Goal: Use online tool/utility: Utilize a website feature to perform a specific function

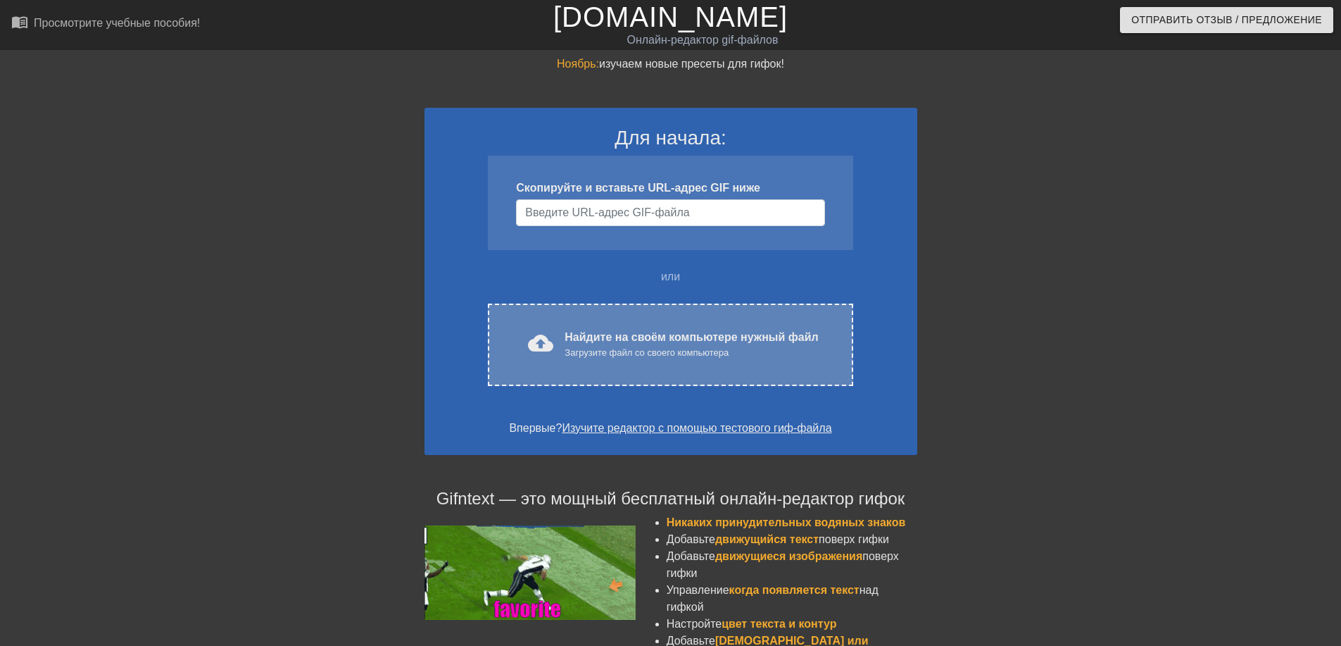
click at [568, 332] on ya-tr-span "Найдите на своём компьютере нужный файл" at bounding box center [691, 337] width 253 height 12
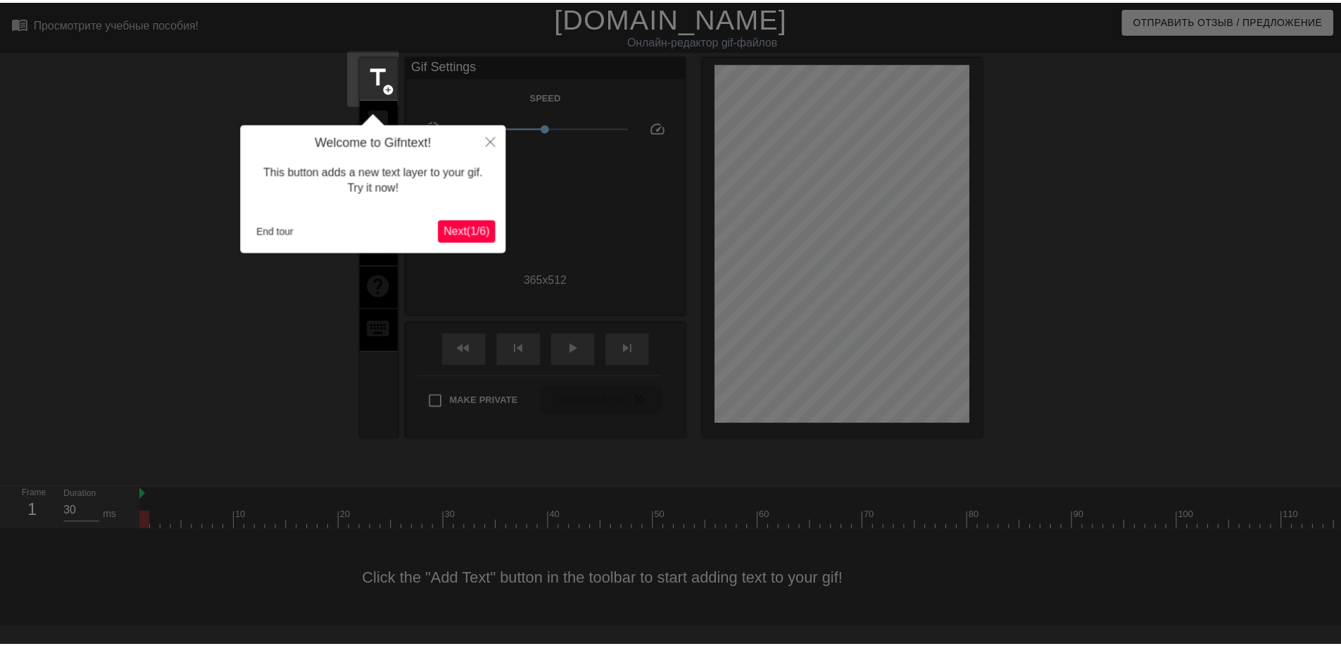
scroll to position [35, 0]
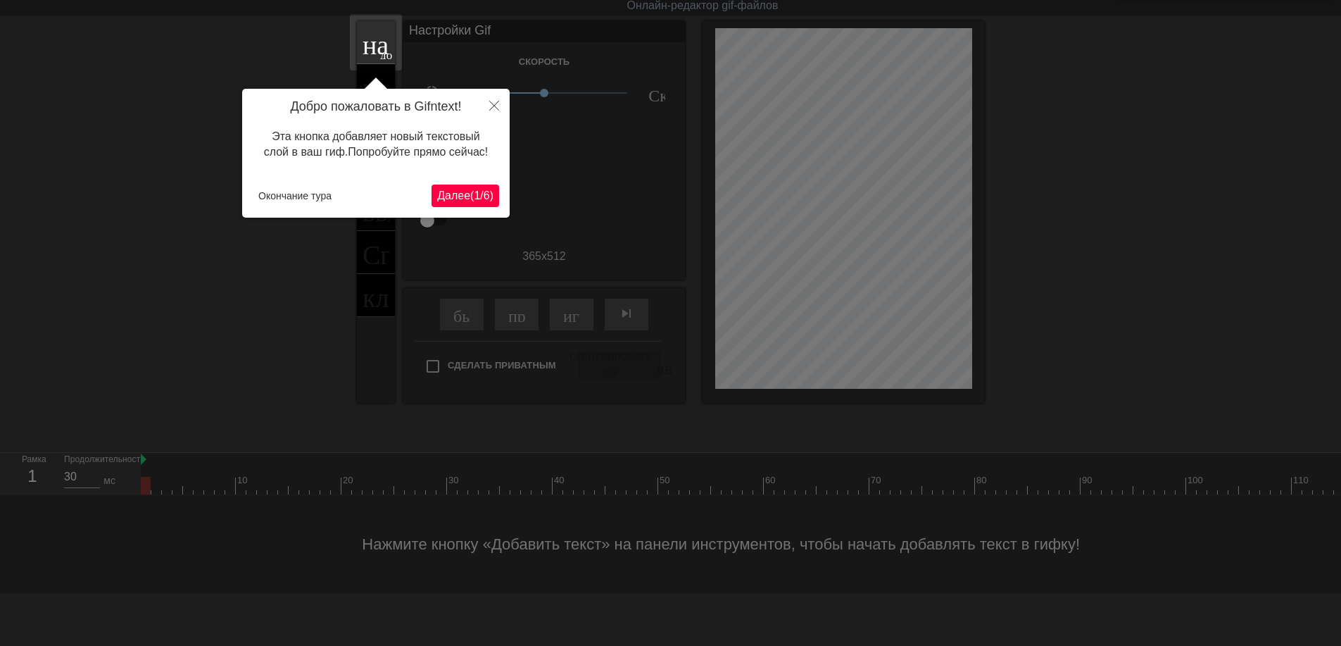
click at [450, 193] on ya-tr-span "Далее" at bounding box center [453, 195] width 33 height 12
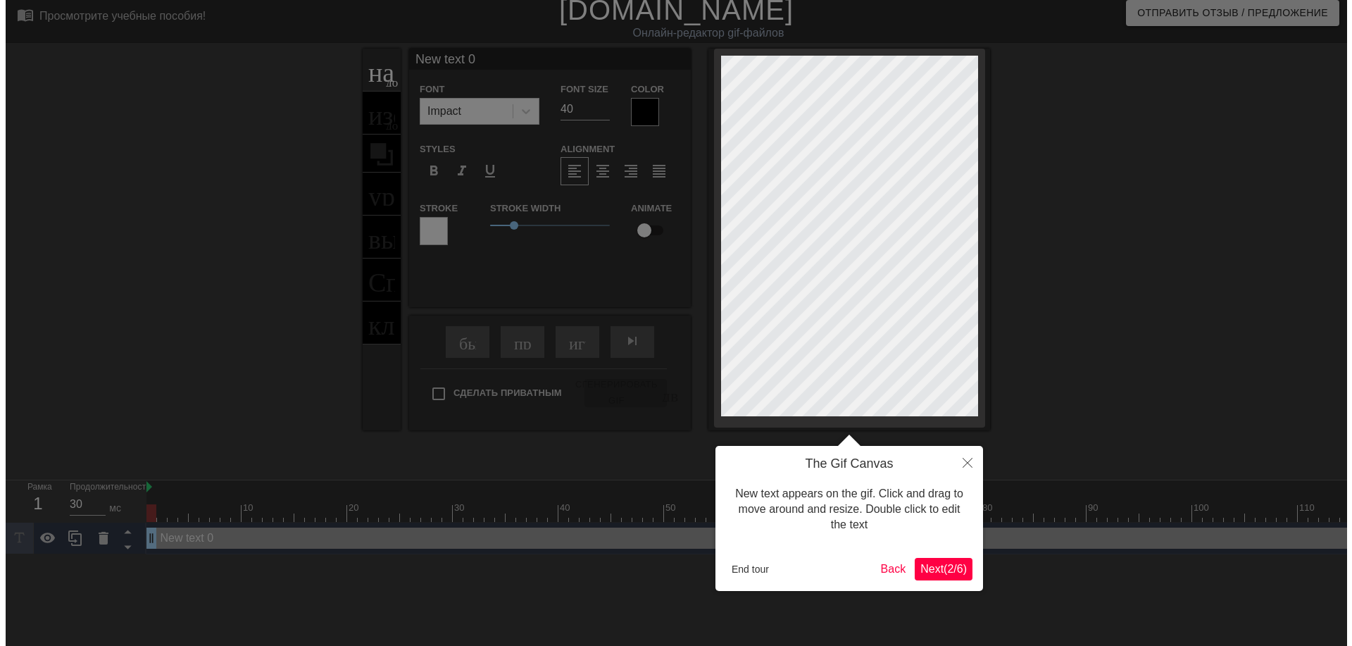
scroll to position [0, 0]
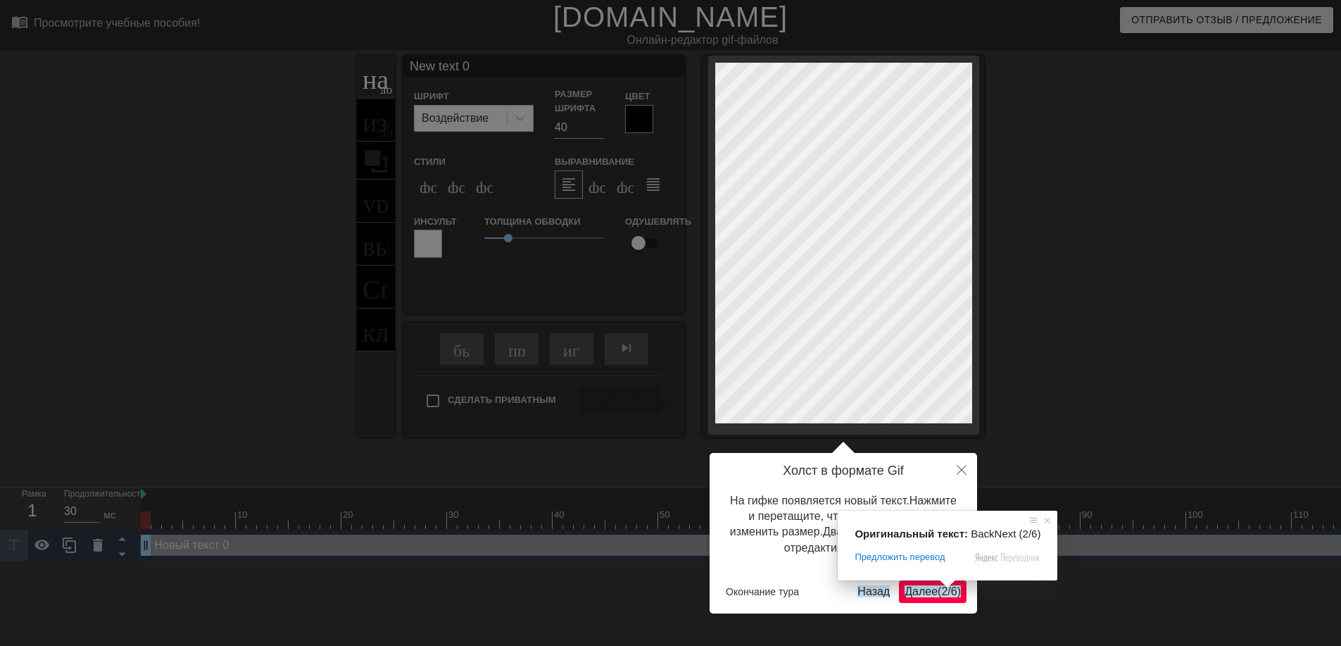
click at [941, 588] on span at bounding box center [948, 584] width 18 height 8
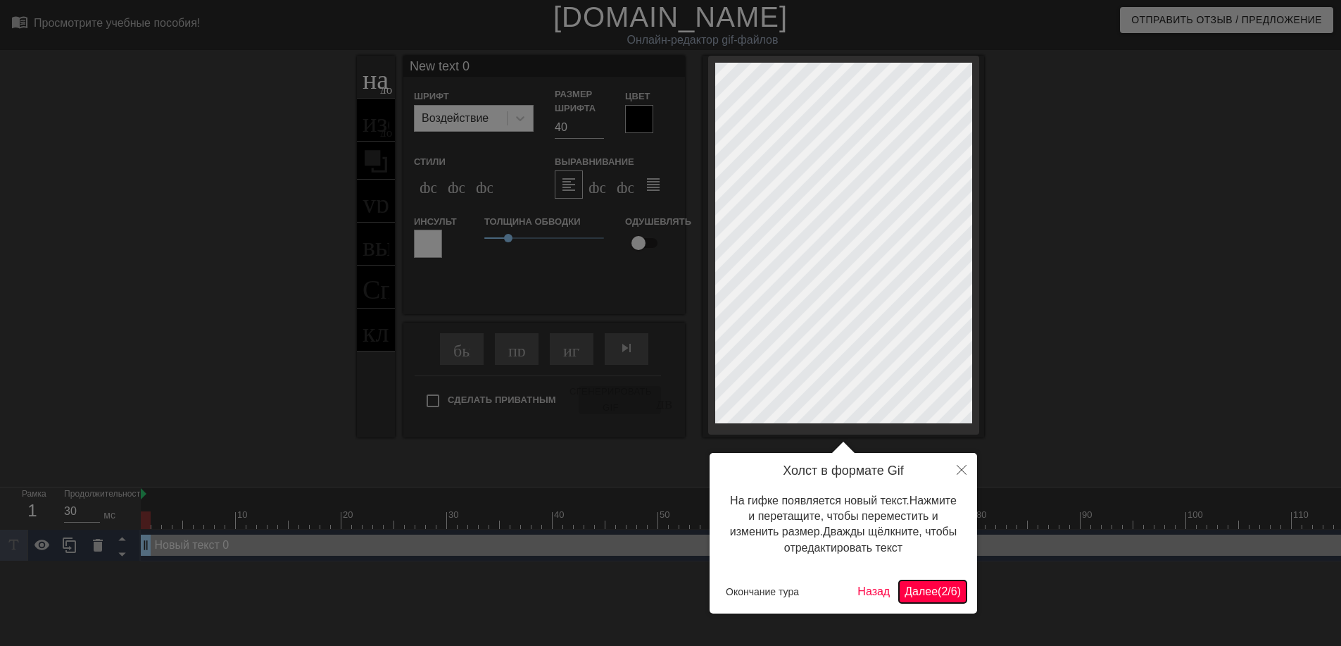
click at [913, 594] on ya-tr-span "Далее" at bounding box center [921, 591] width 33 height 12
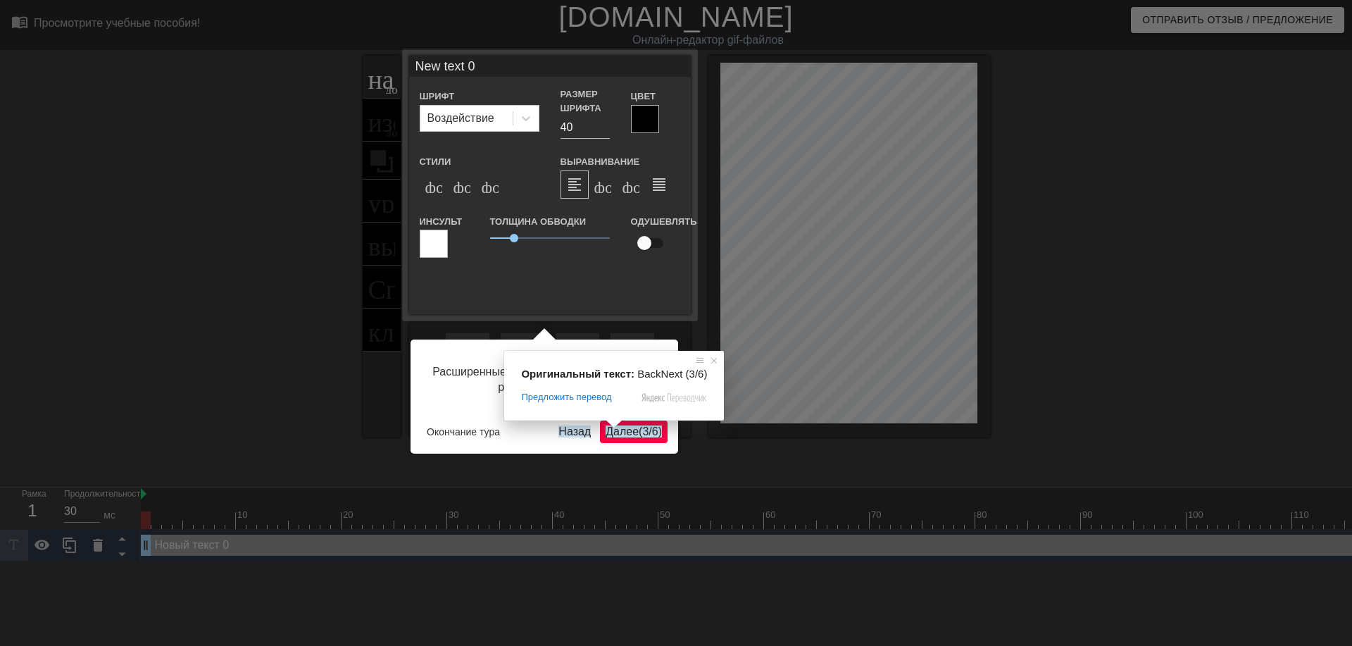
click at [615, 428] on span at bounding box center [614, 424] width 18 height 8
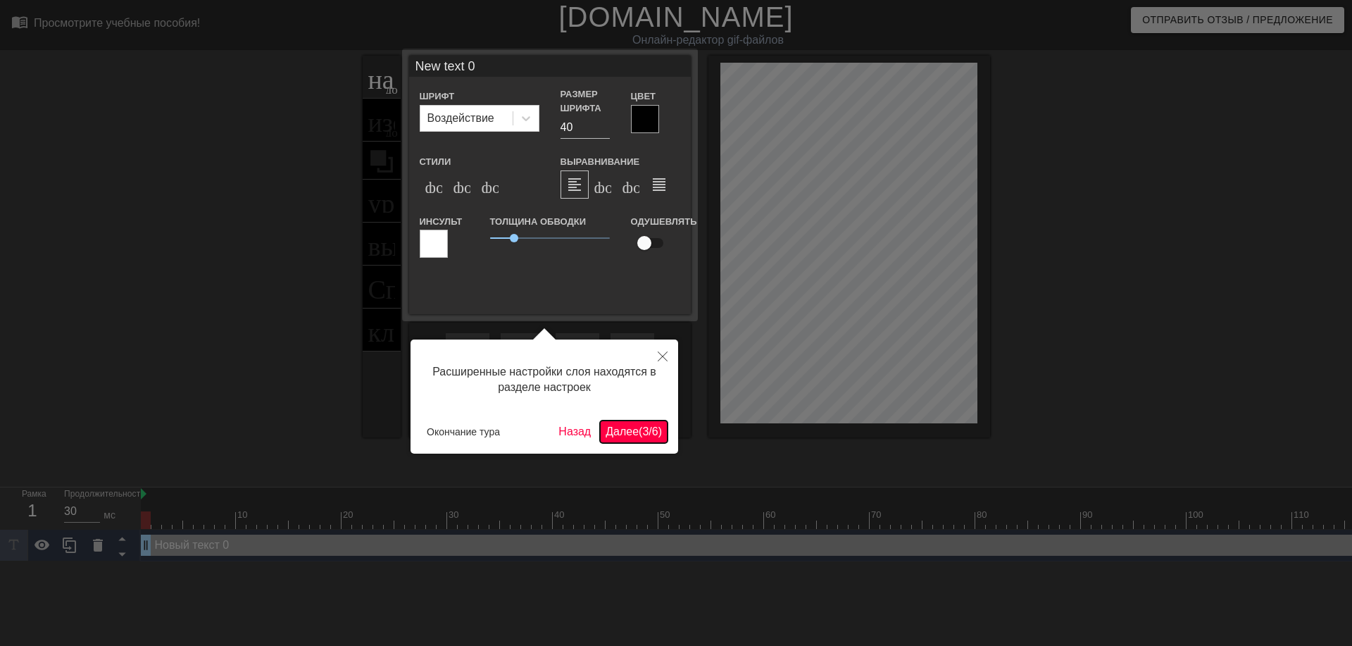
click at [622, 435] on ya-tr-span "Далее" at bounding box center [622, 431] width 33 height 12
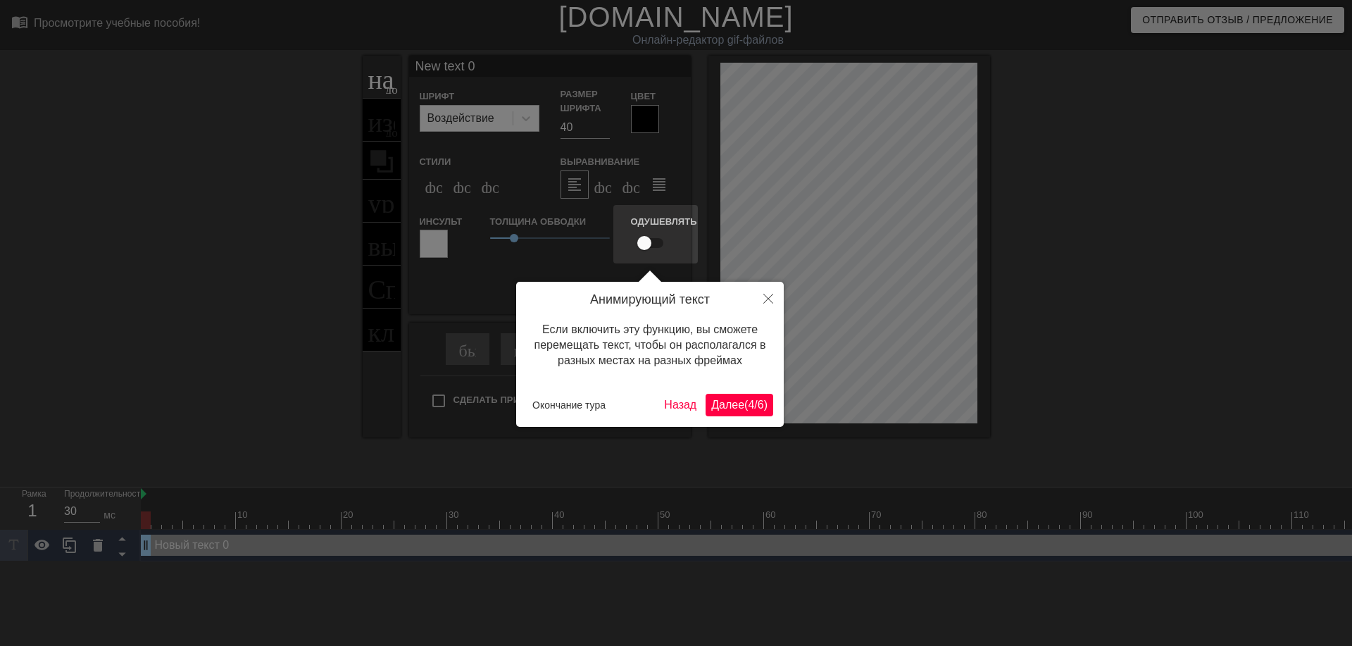
click at [728, 401] on ya-tr-span "Далее" at bounding box center [727, 405] width 33 height 12
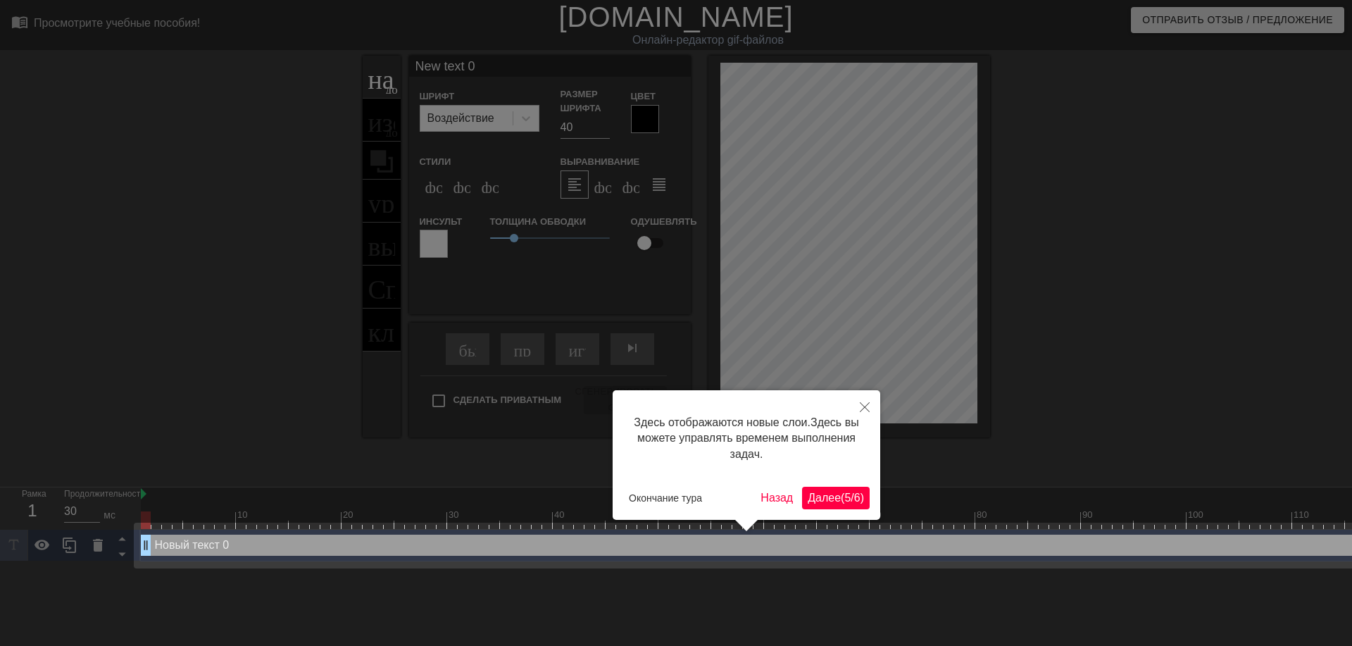
click at [827, 496] on body "menu_book_бук меню Просмотрите учебные пособия! [DOMAIN_NAME] Онлайн-редактор g…" at bounding box center [676, 280] width 1352 height 561
click at [822, 499] on ya-tr-span "Далее" at bounding box center [824, 497] width 33 height 12
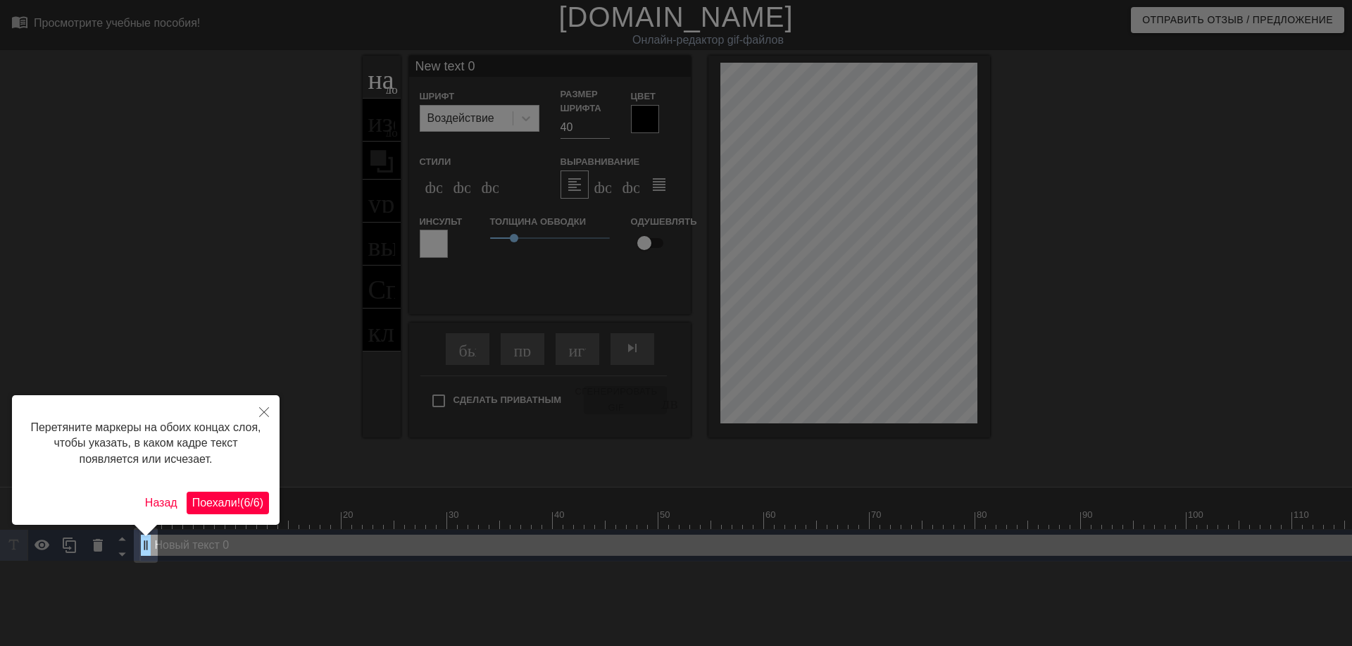
click at [210, 501] on ya-tr-span "Поехали!" at bounding box center [216, 502] width 48 height 12
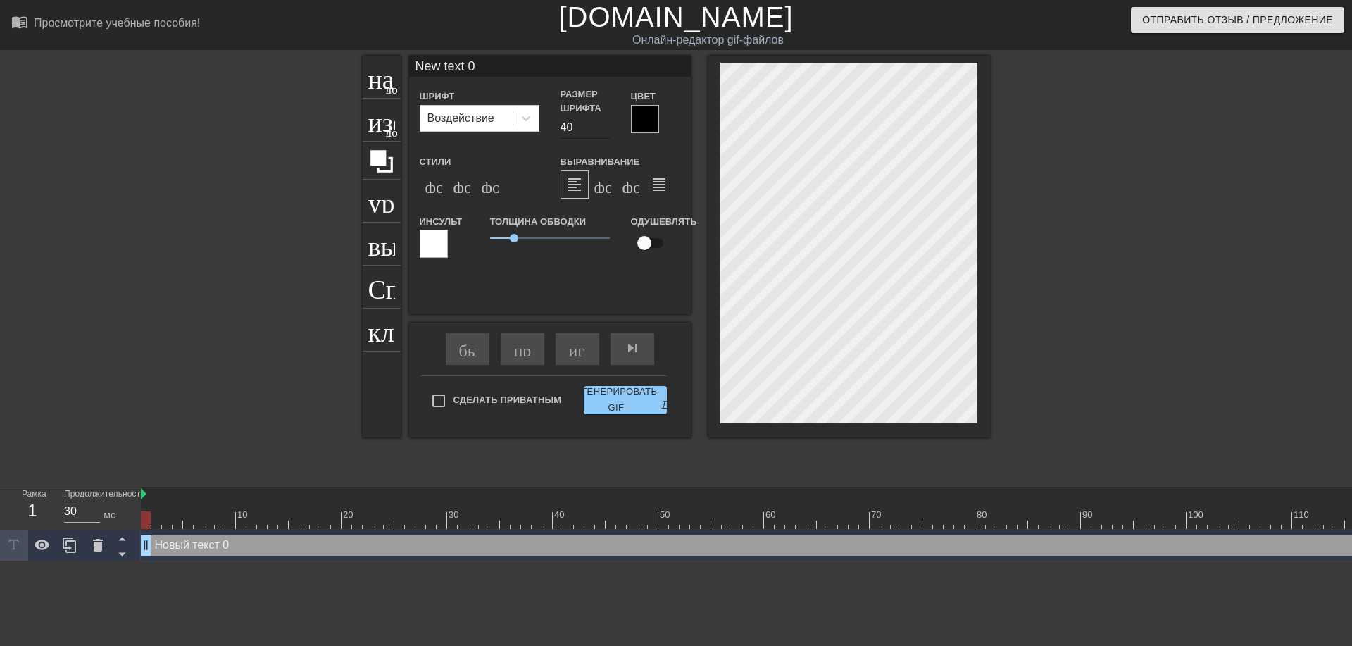
click at [565, 129] on input "40" at bounding box center [584, 127] width 49 height 23
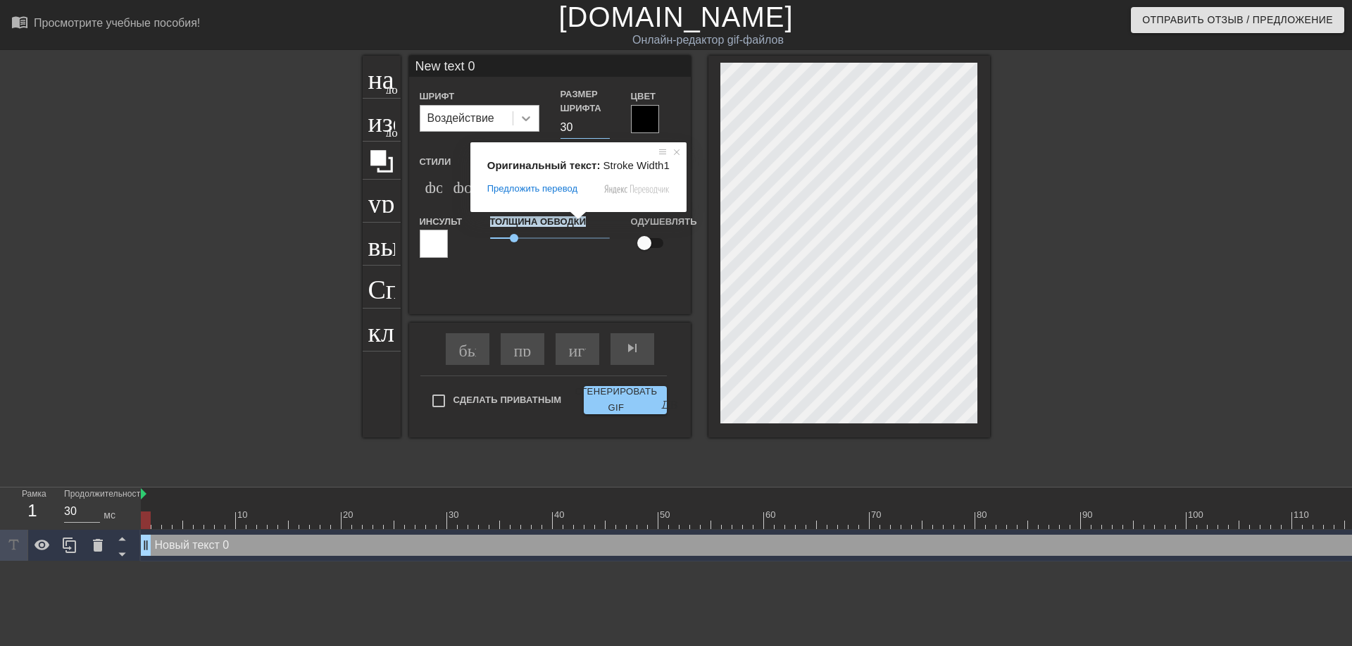
type input "30"
click at [524, 113] on icon at bounding box center [526, 118] width 14 height 14
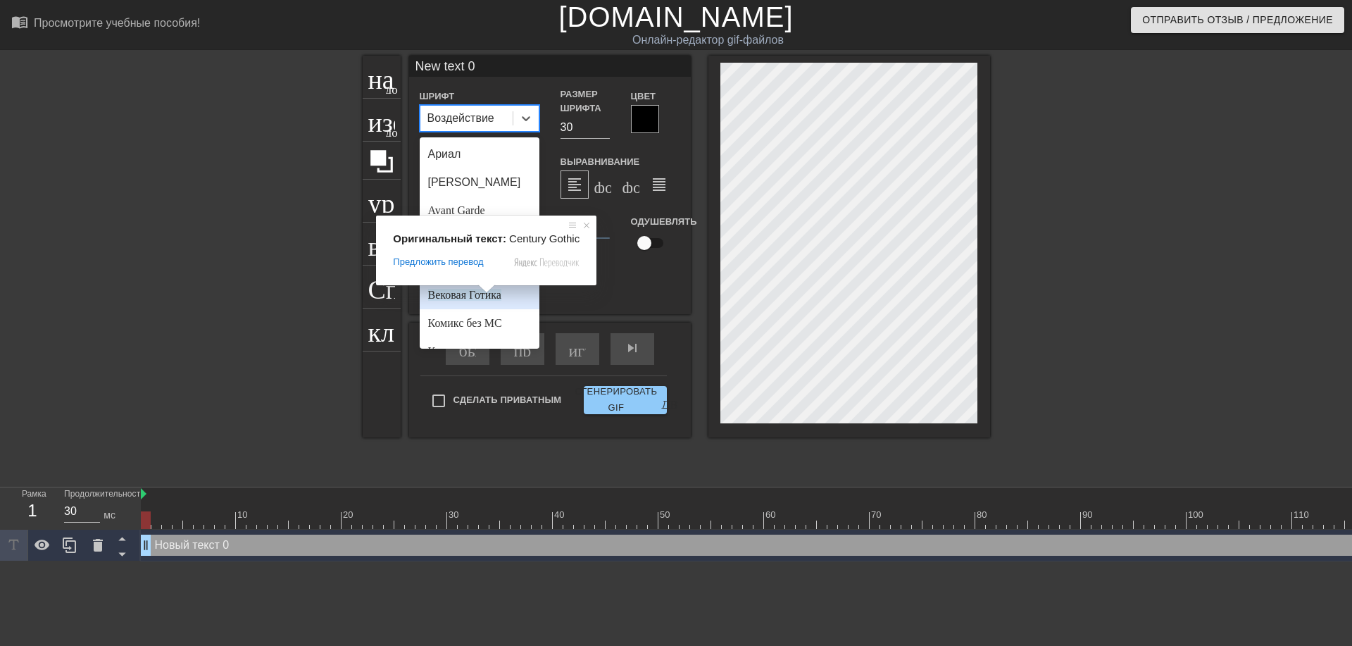
click at [482, 293] on span at bounding box center [486, 288] width 18 height 8
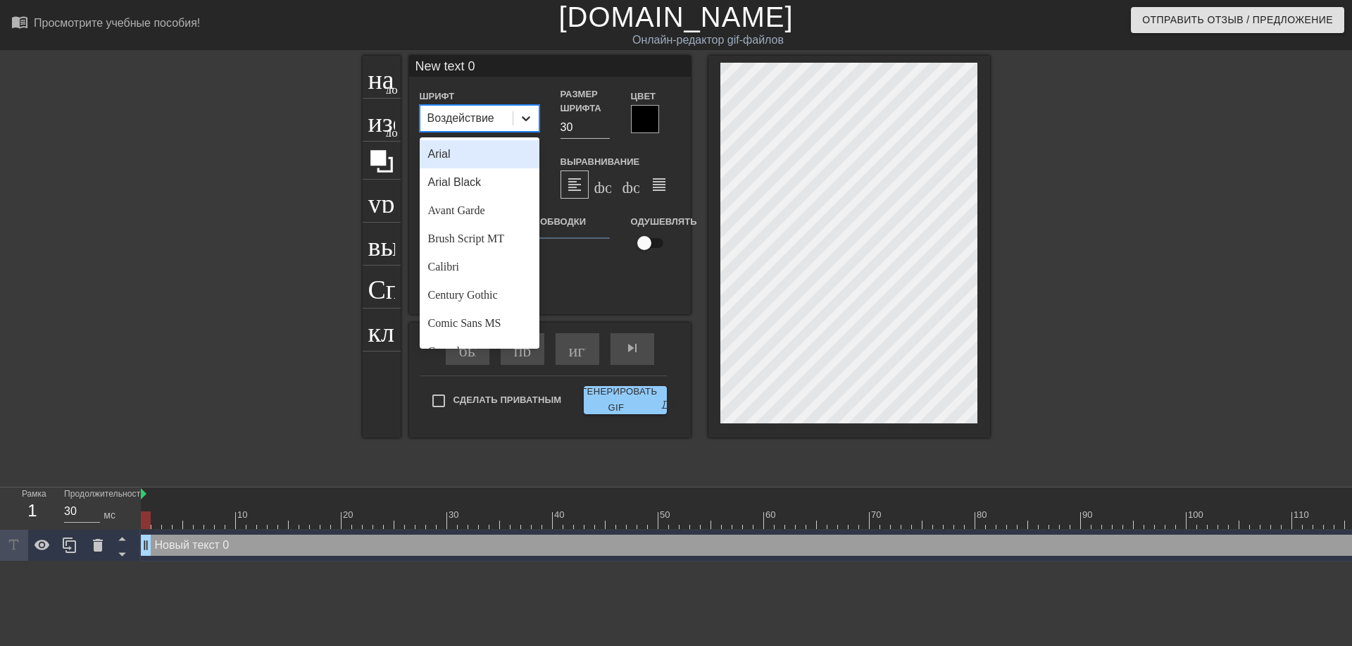
click at [528, 118] on icon at bounding box center [526, 118] width 8 height 5
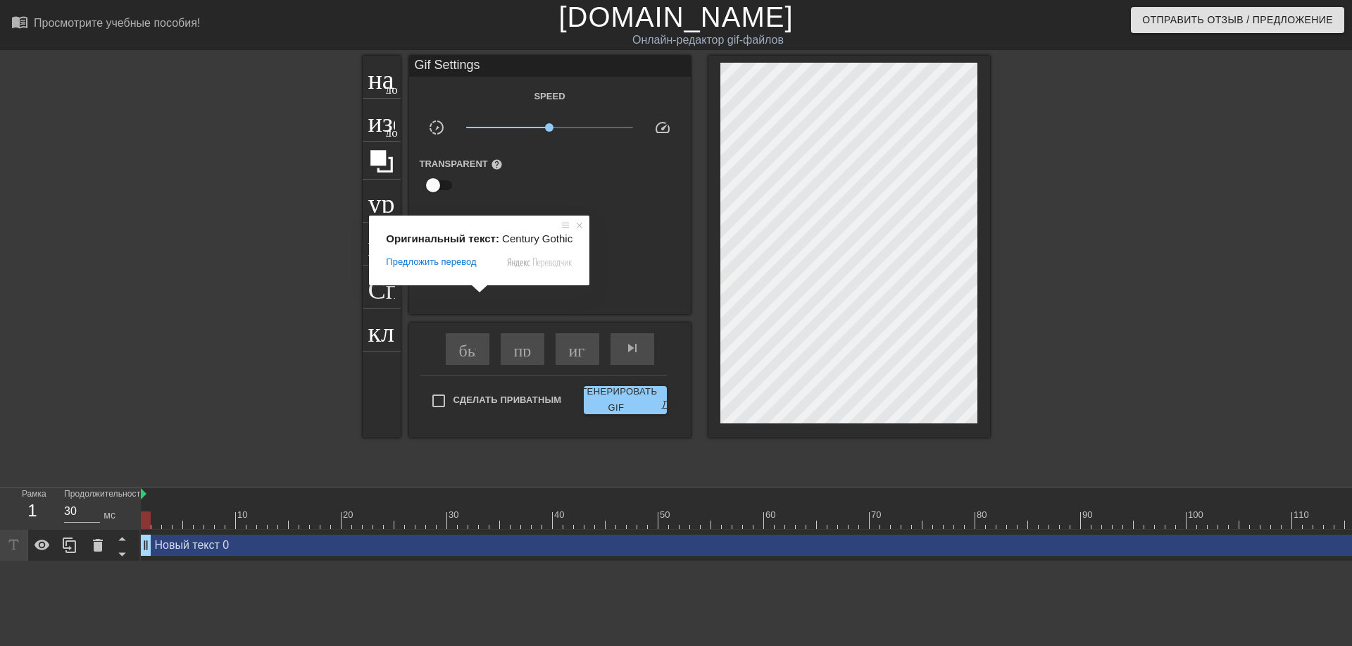
click at [476, 293] on span at bounding box center [479, 288] width 18 height 8
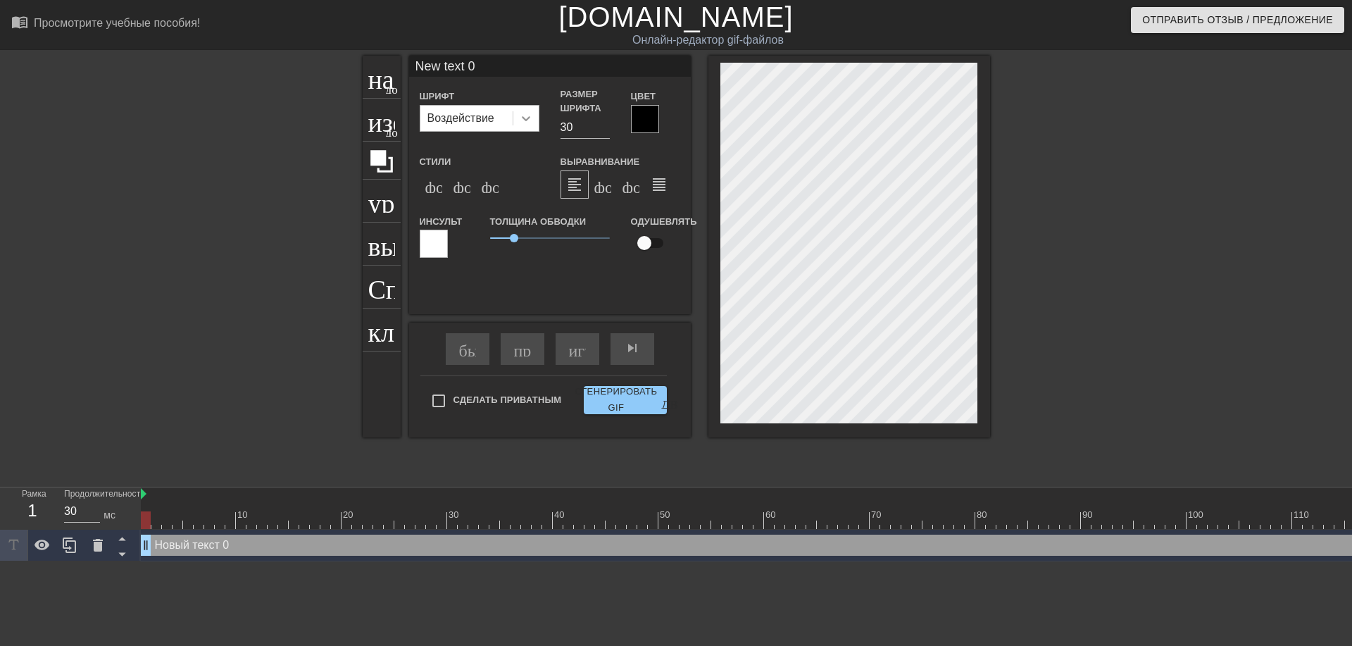
click at [534, 123] on div at bounding box center [525, 118] width 25 height 25
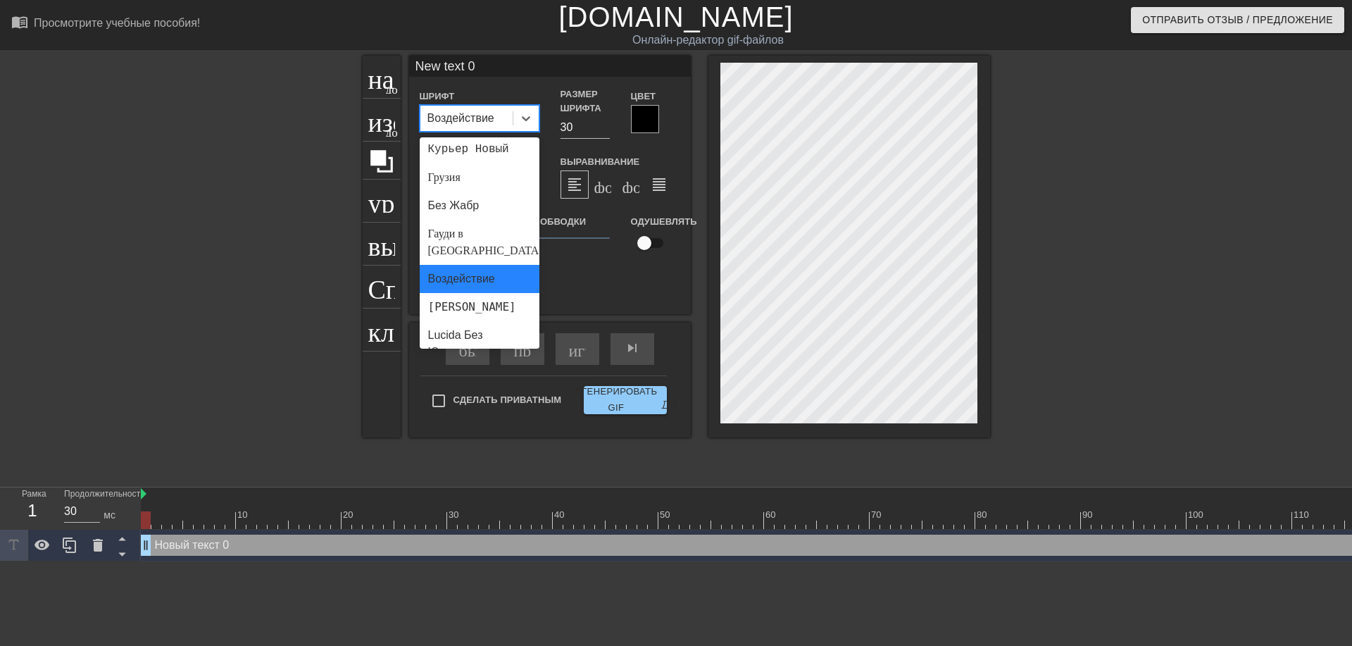
scroll to position [238, 0]
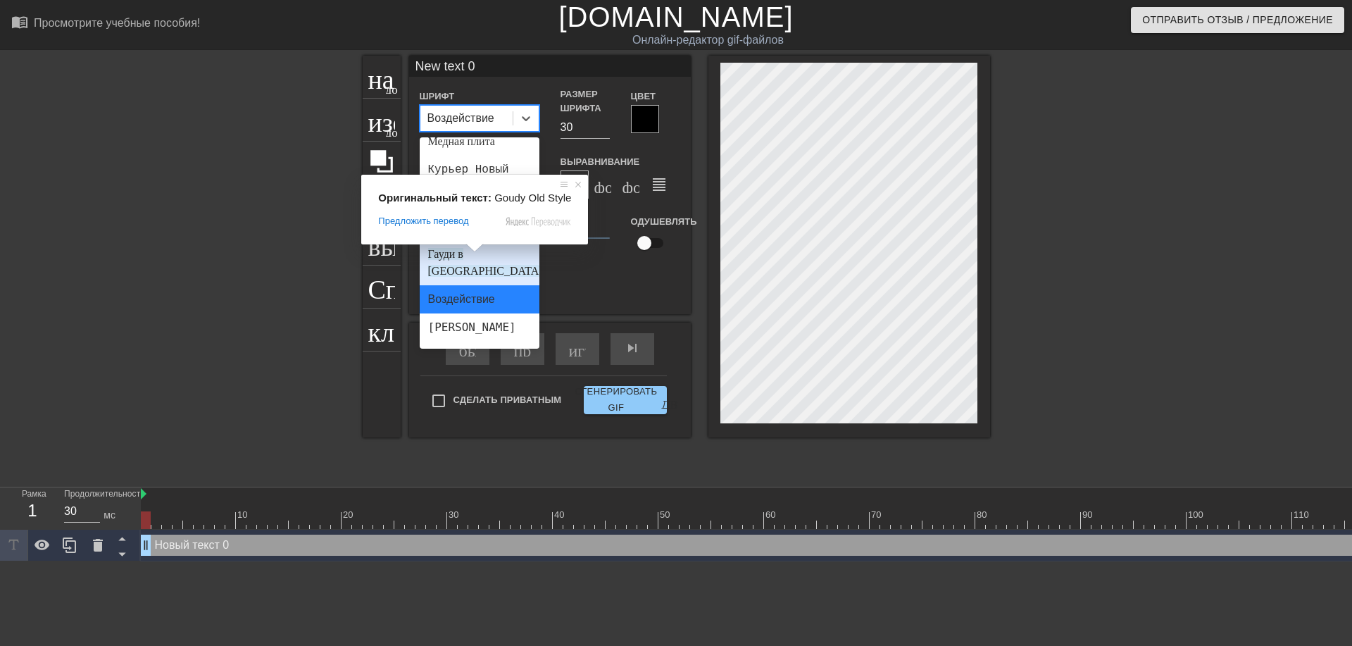
click at [484, 254] on ya-tr-span "Гауди в [GEOGRAPHIC_DATA]" at bounding box center [485, 262] width 115 height 29
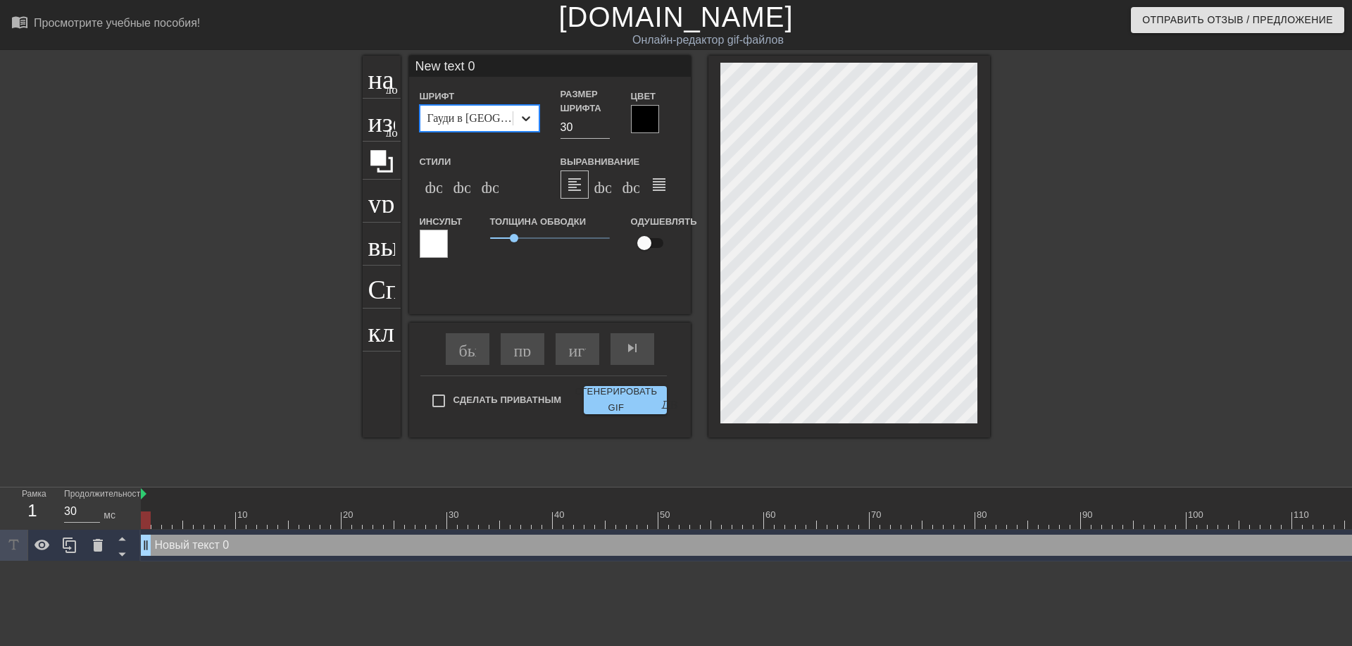
click at [534, 120] on div at bounding box center [525, 118] width 25 height 25
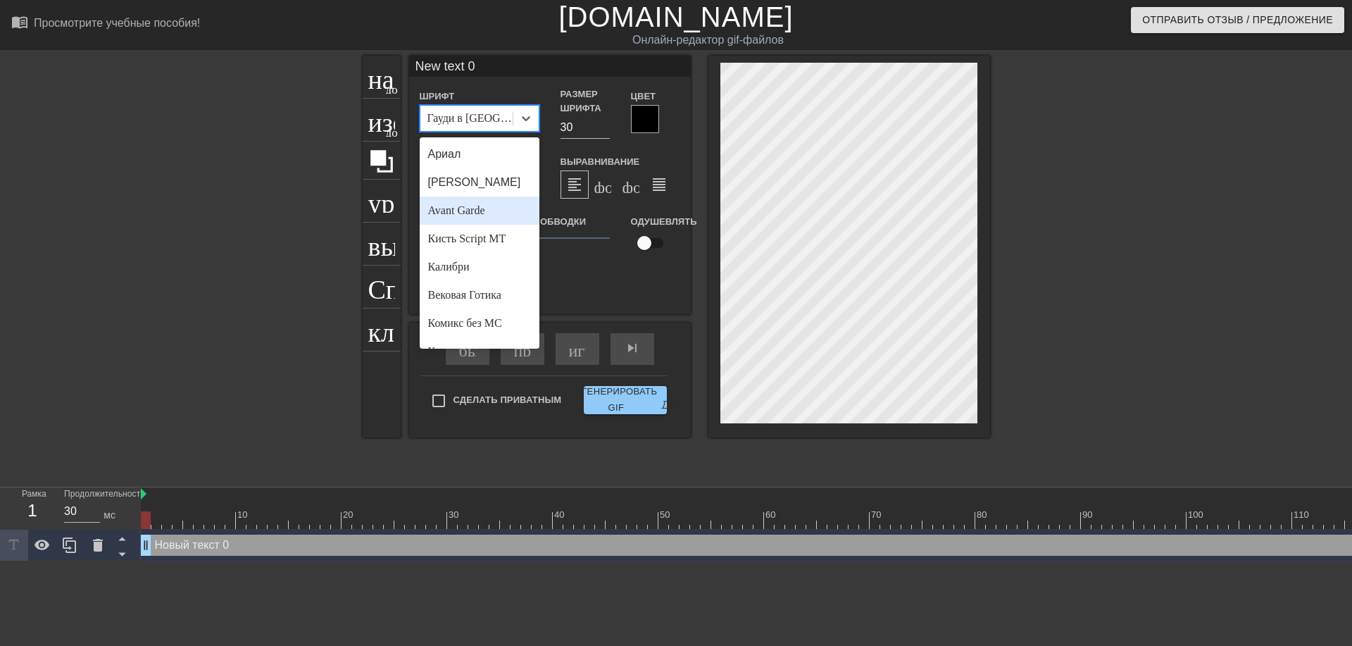
click at [496, 211] on div "Avant Garde" at bounding box center [480, 210] width 120 height 28
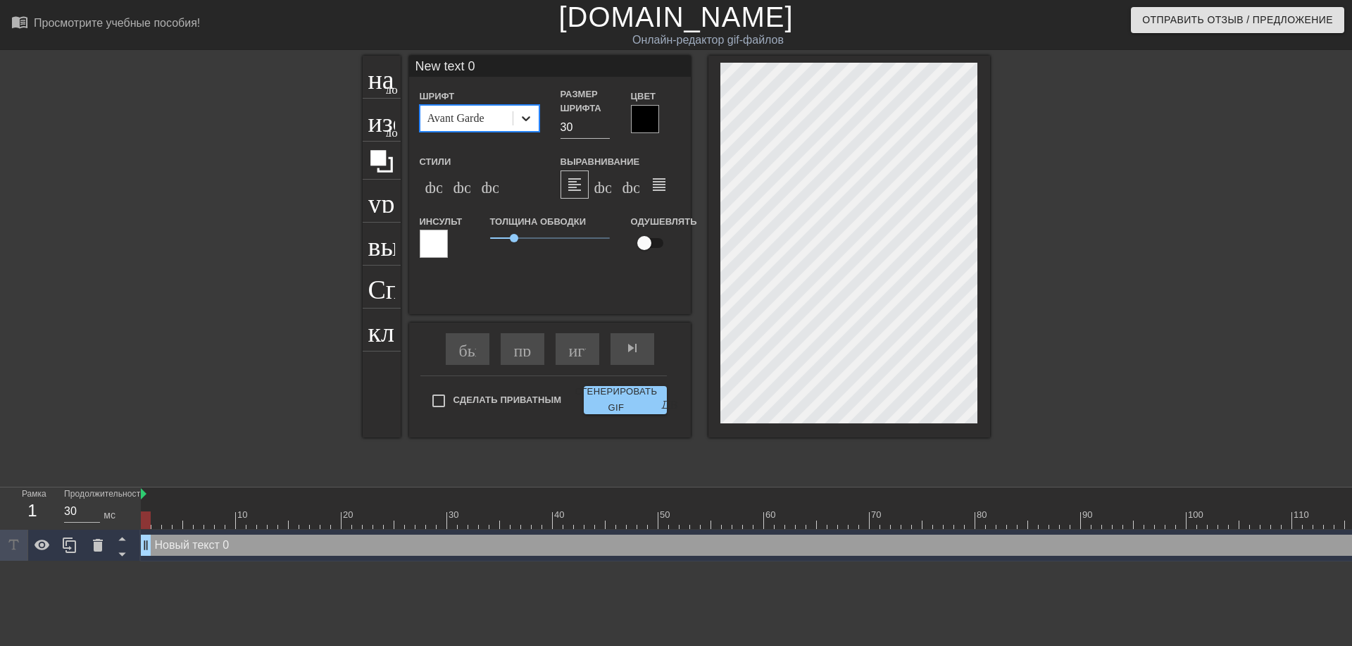
click at [528, 118] on icon at bounding box center [526, 118] width 8 height 5
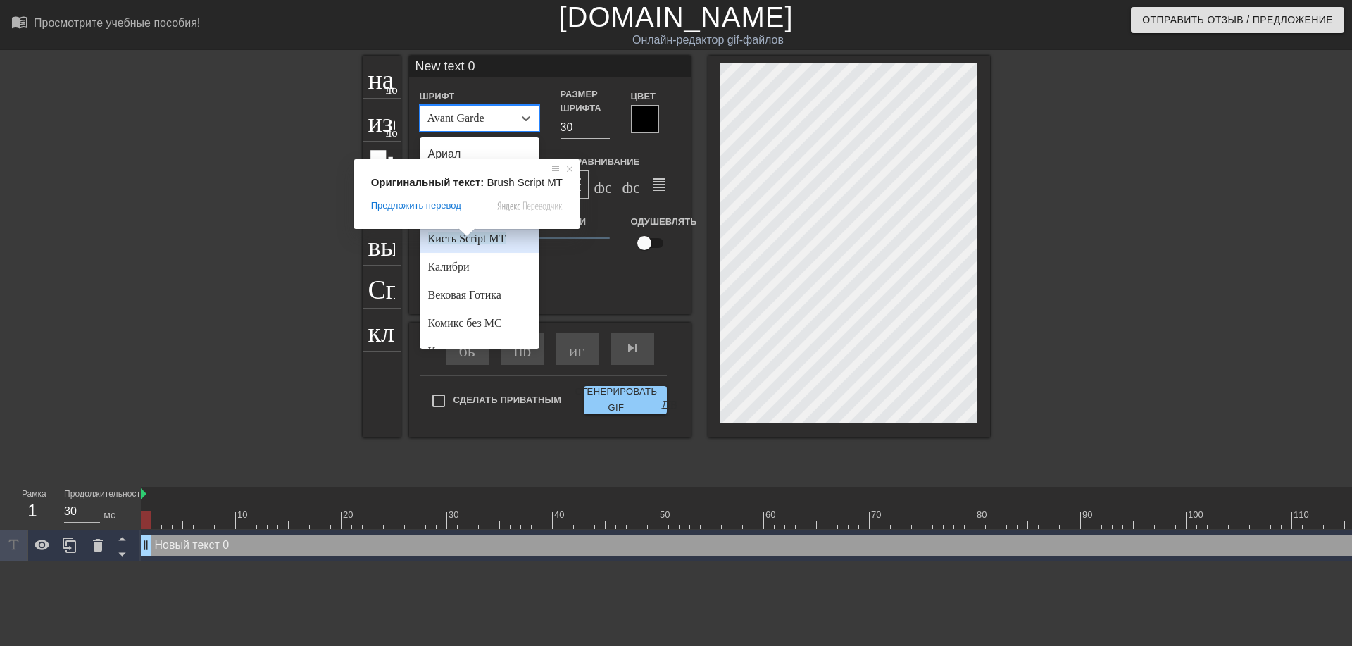
click at [462, 237] on span at bounding box center [467, 232] width 18 height 8
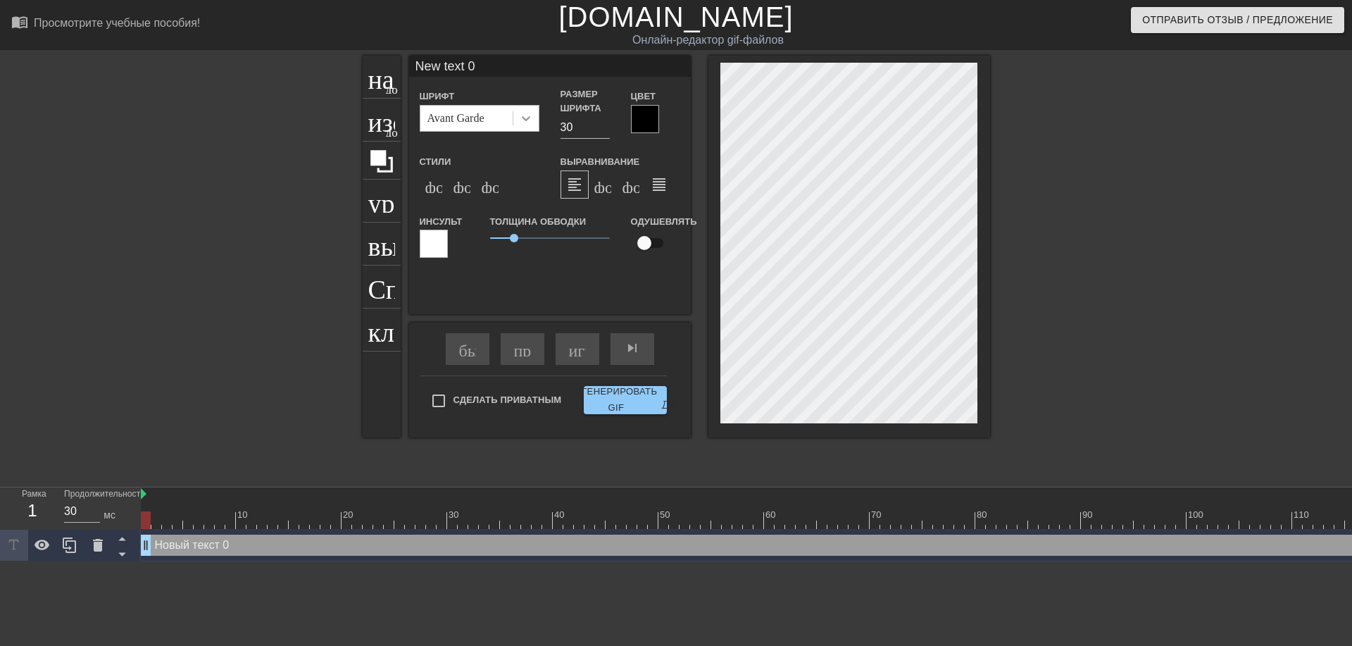
click at [534, 116] on div at bounding box center [525, 118] width 25 height 25
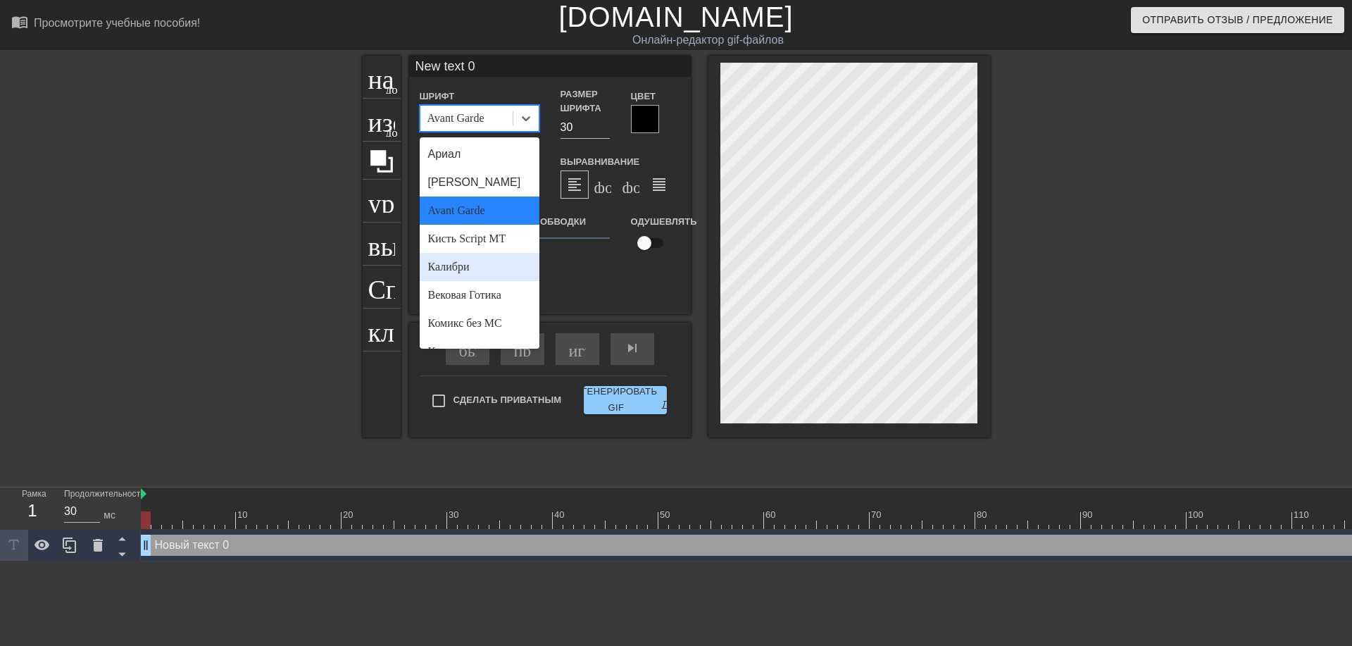
click at [481, 262] on div "Калибри" at bounding box center [480, 267] width 120 height 28
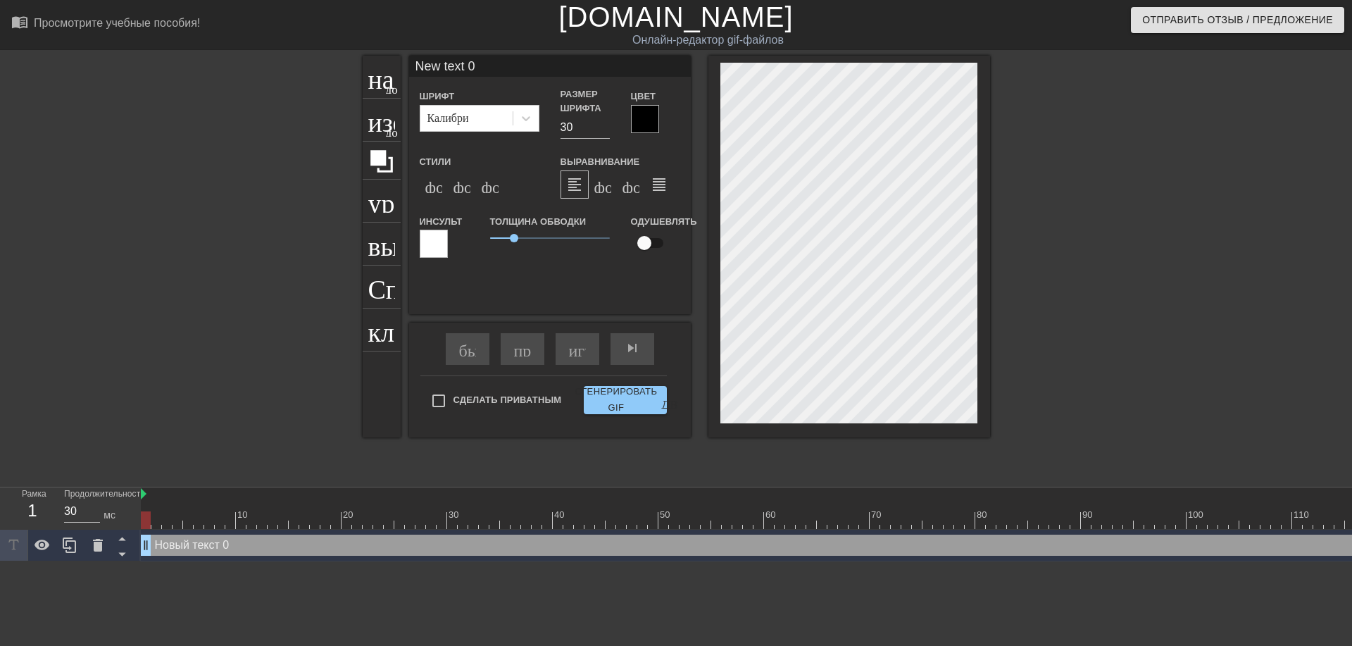
scroll to position [2, 2]
type input "ew text 0"
type textarea "ew text 0"
type input "w text 0"
type textarea "w text 0"
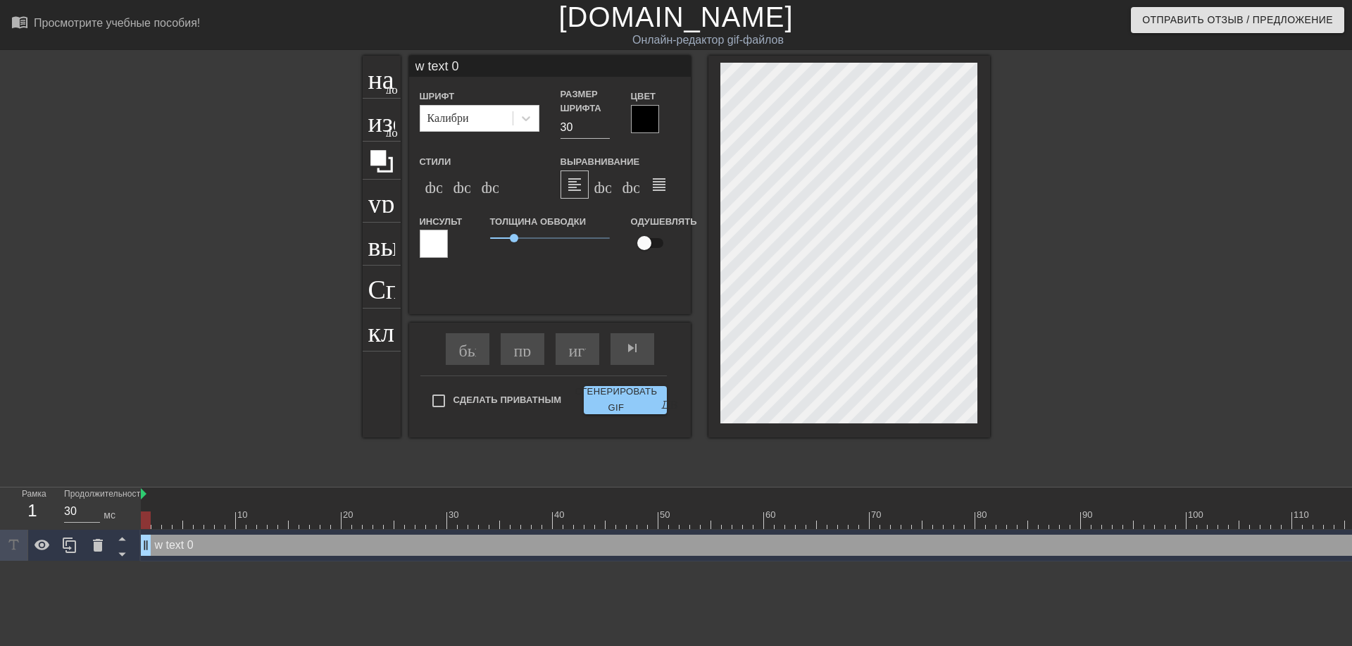
type input "text 0"
type textarea "text 0"
type input "text 0"
type textarea "text 0"
type input "ext 0"
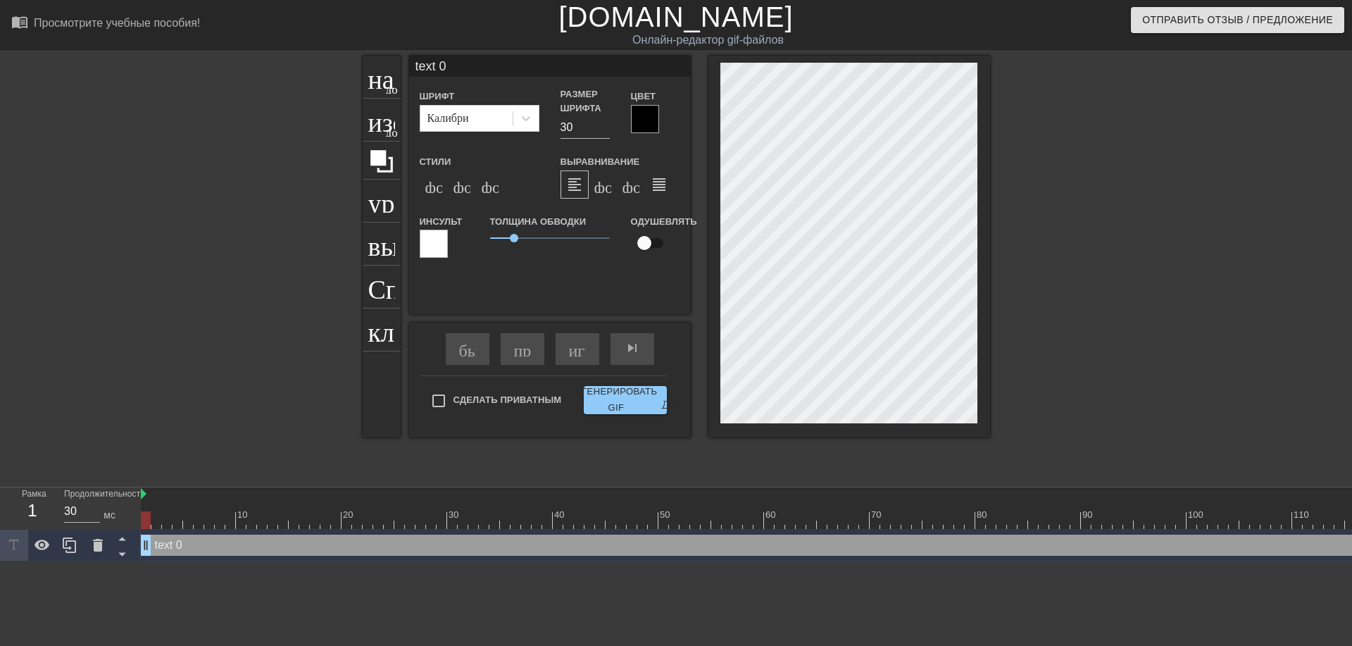
type textarea "ext 0"
type input "xt 0"
type textarea "xt 0"
type input "t 0"
type textarea "t 0"
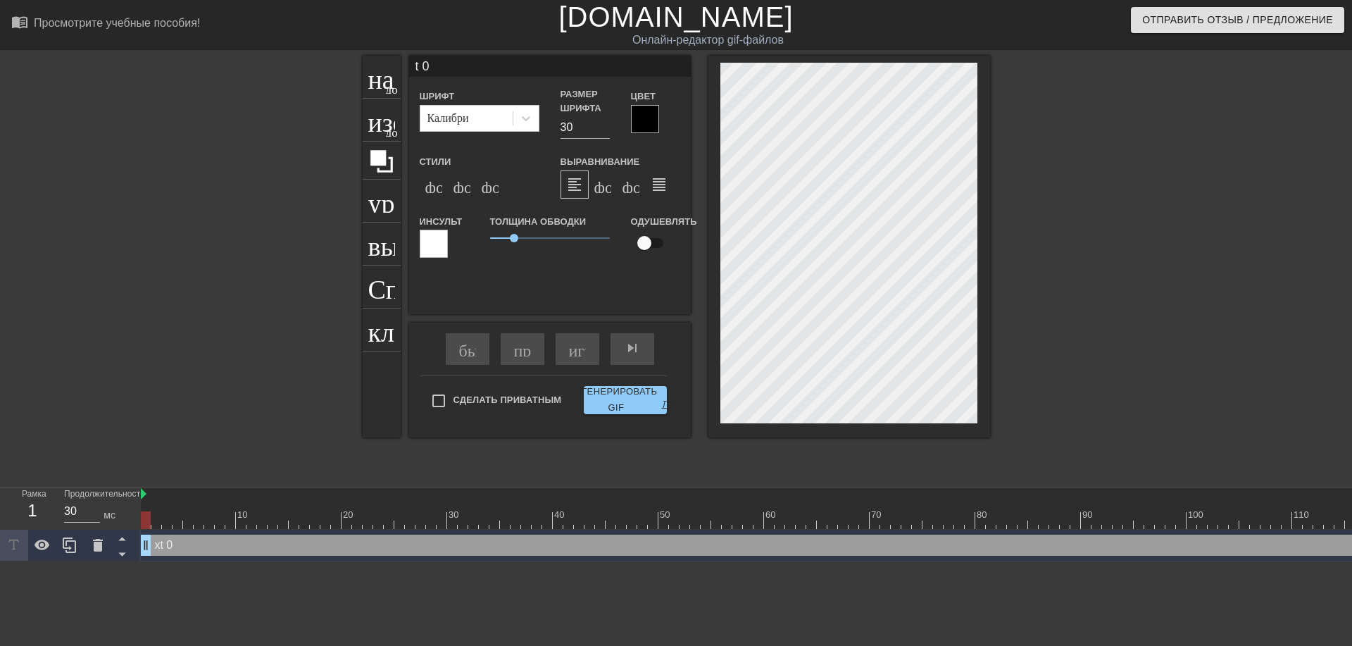
type input "0"
type textarea "0"
type input "0"
type textarea "0"
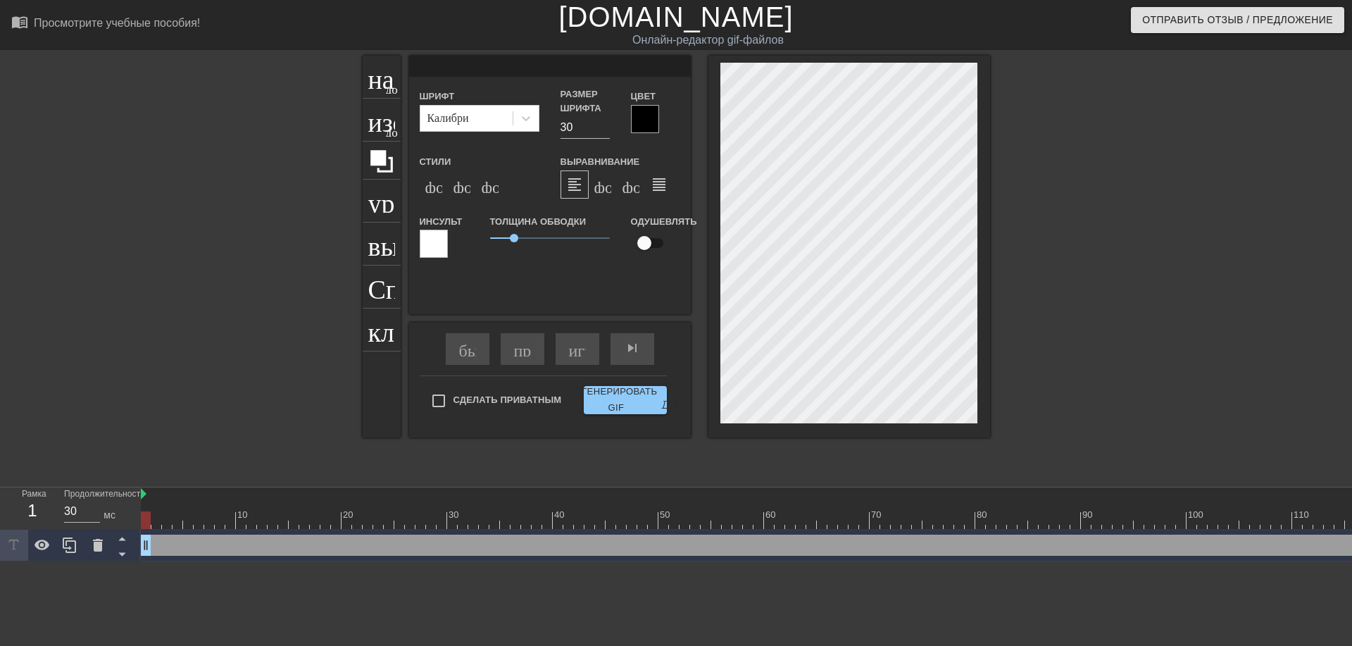
type input "@"
type textarea "@"
type input "@s"
type textarea "@s"
type input "@st"
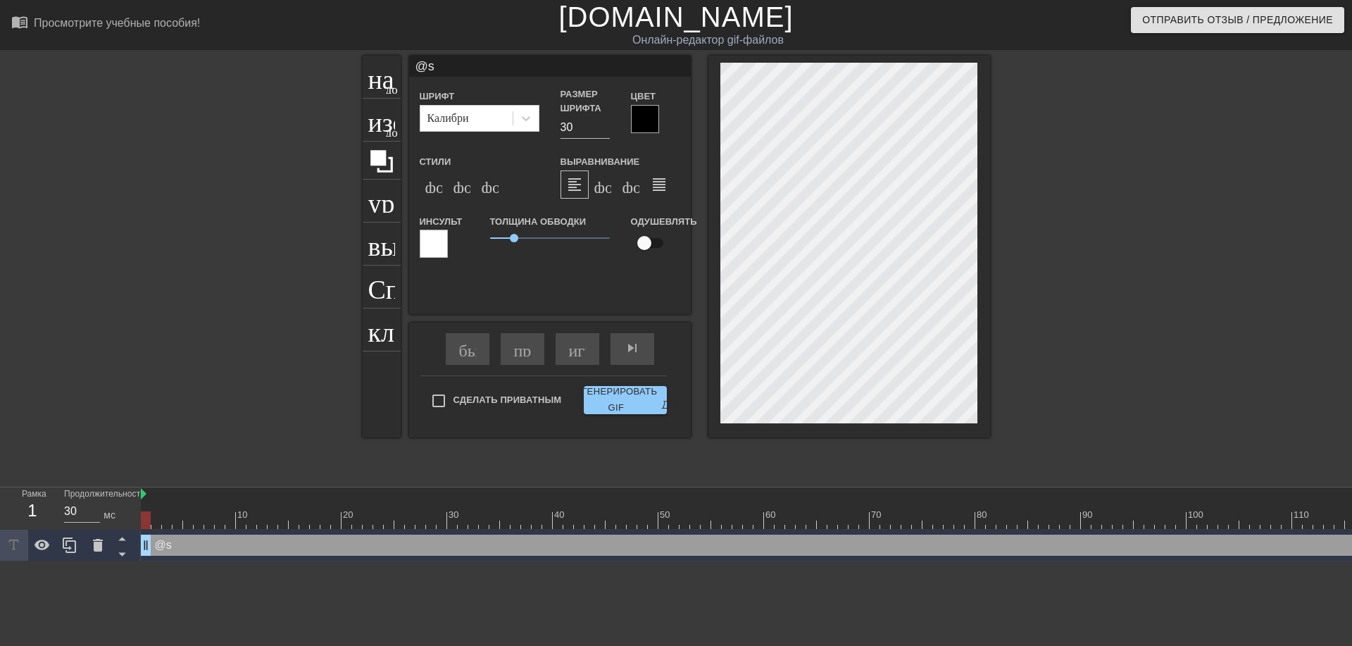
type textarea "@st"
type input "@sti"
type textarea "@sti"
type input "@stic"
type textarea "@stick"
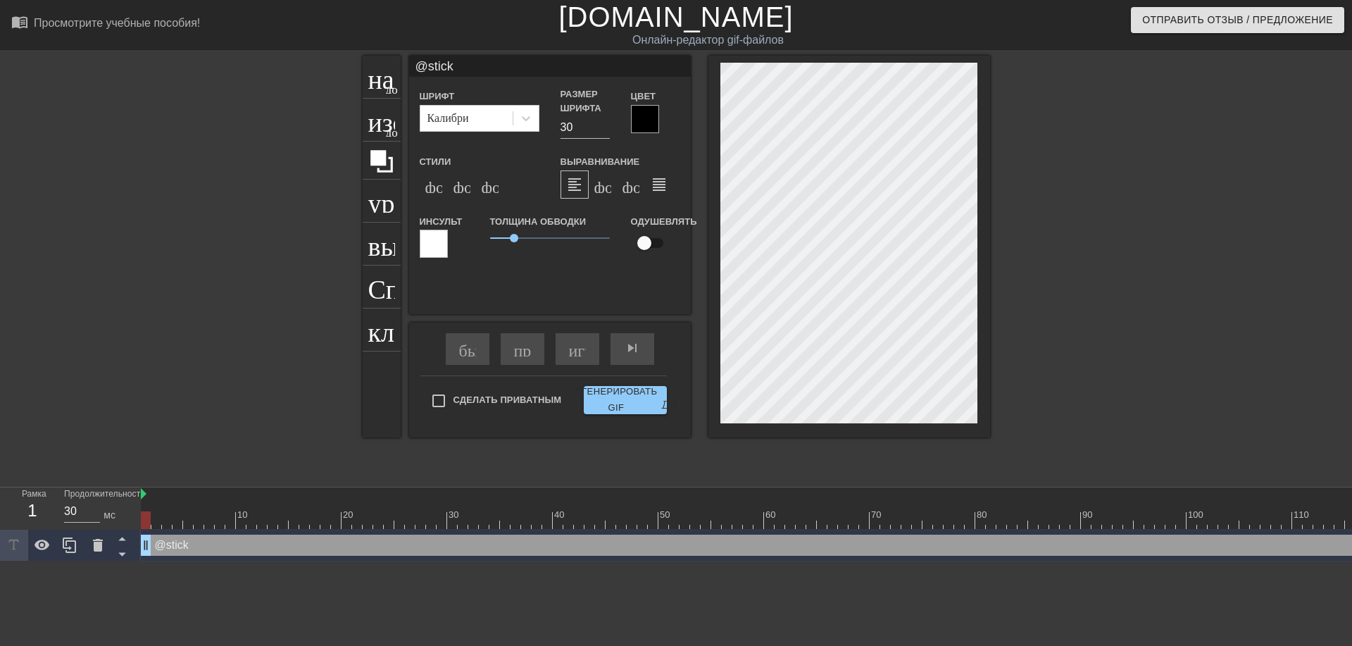
type input "@sticke"
type textarea "@sticke"
type input "@sticker"
type textarea "@sticker"
type input "@stickerb"
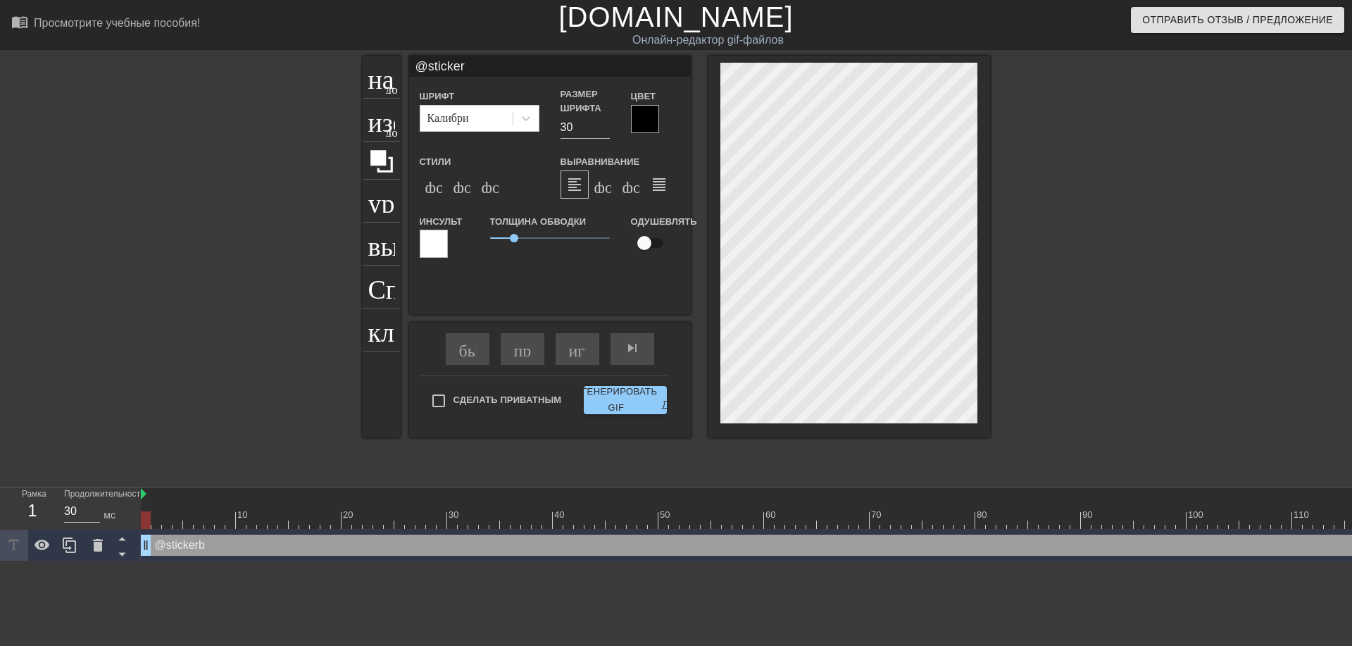
type textarea "@stickerb"
type input "@stickerba"
type textarea "@stickerba"
type input "@stickerbas"
type textarea "@stickerbas"
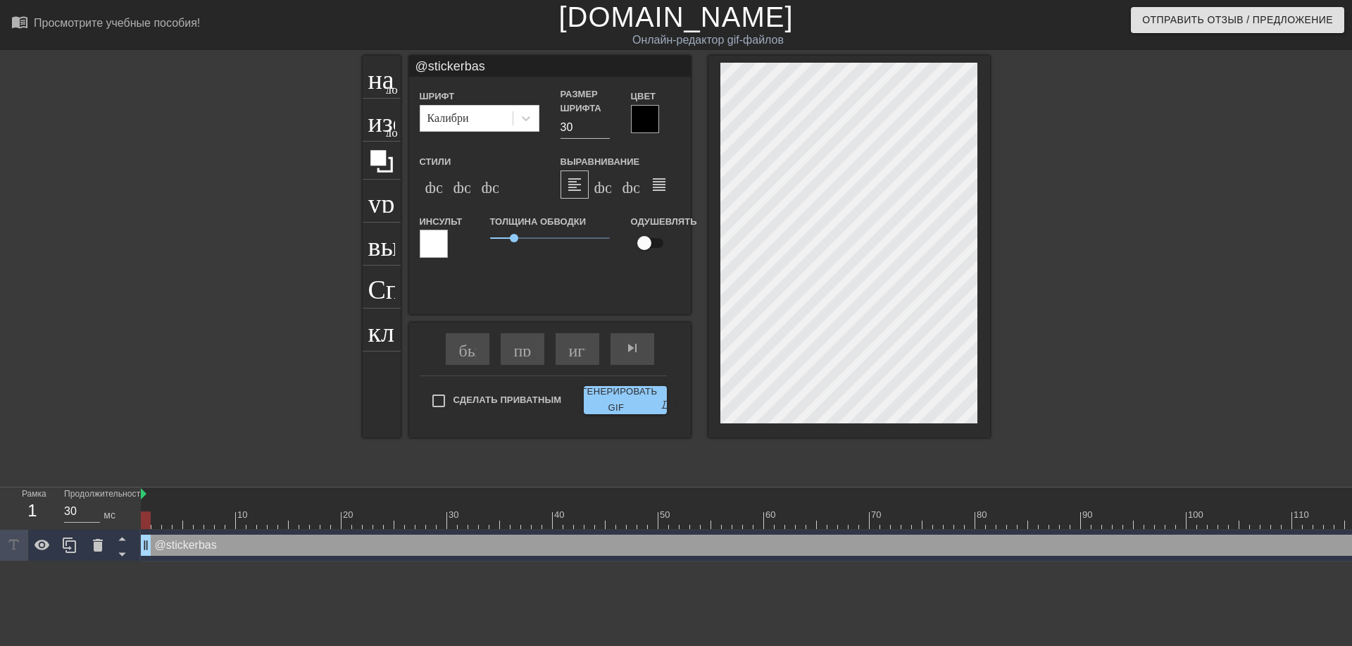
type input "@stickerbase"
type textarea "@stickerbase"
type input "@stickerbase_"
type textarea "@stickerbase_"
type input "@stickerbase_r"
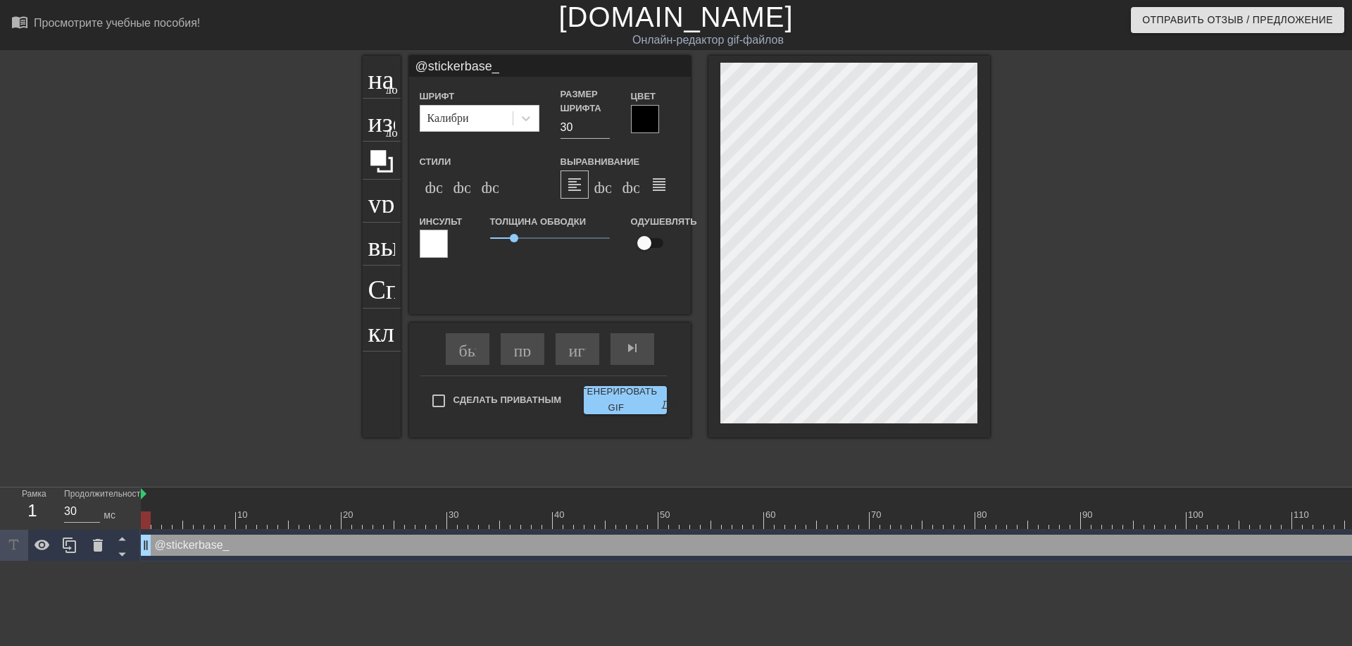
type textarea "@stickerbase_r"
type input "@stickerbase_ru"
type textarea "@stickerbase_ru"
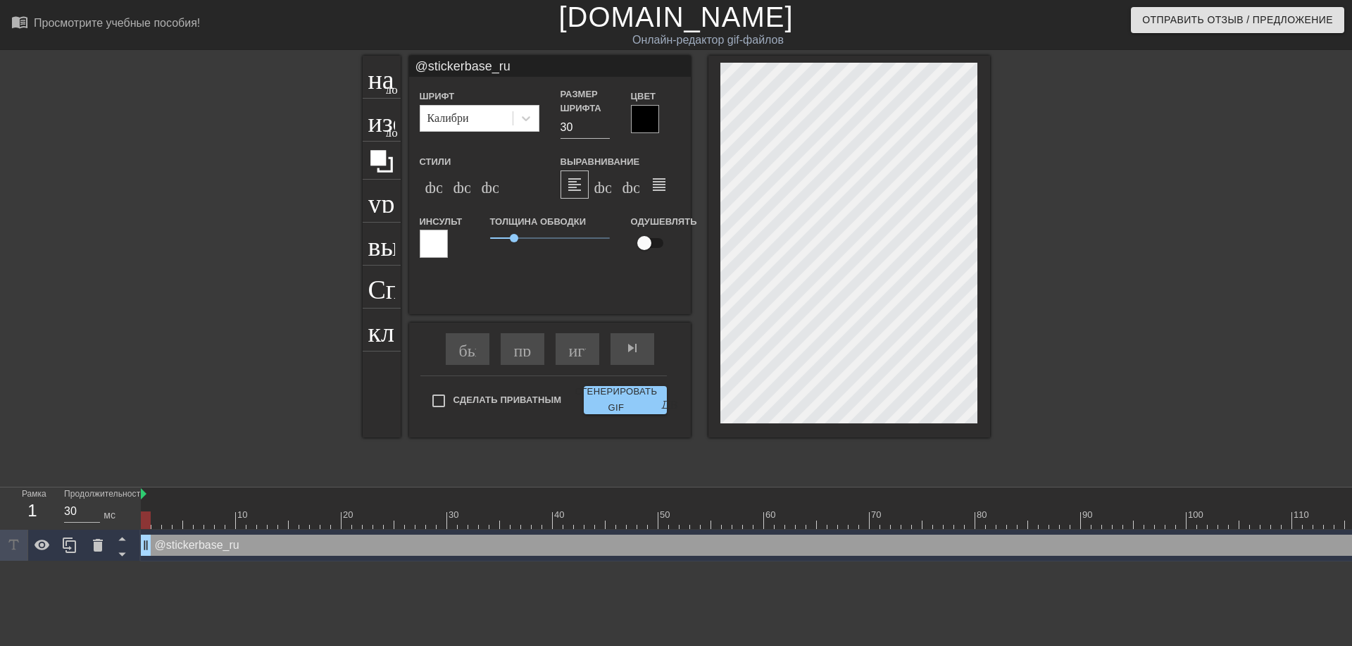
click at [645, 120] on div at bounding box center [645, 119] width 28 height 28
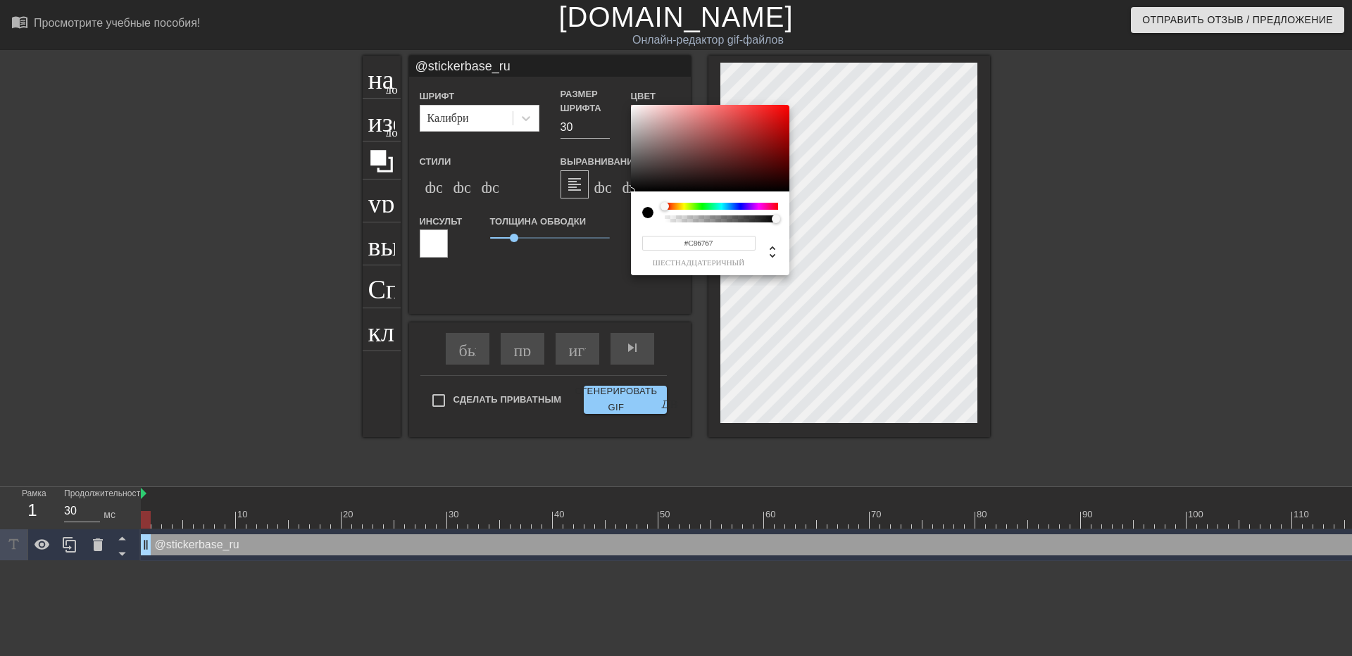
click at [708, 123] on div at bounding box center [710, 148] width 158 height 87
click at [649, 135] on div at bounding box center [710, 148] width 158 height 87
click at [640, 126] on div at bounding box center [710, 148] width 158 height 87
click at [649, 113] on div at bounding box center [710, 148] width 158 height 87
type input "#A79D9D"
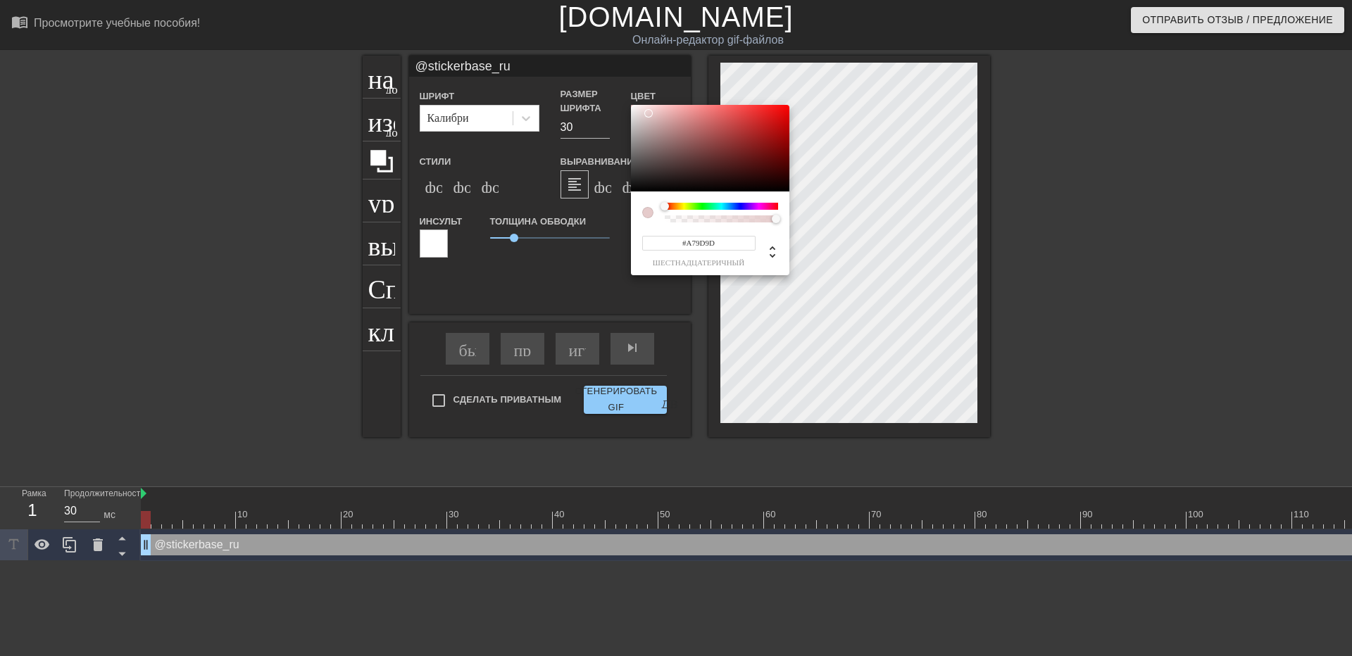
click at [640, 134] on div at bounding box center [710, 148] width 158 height 87
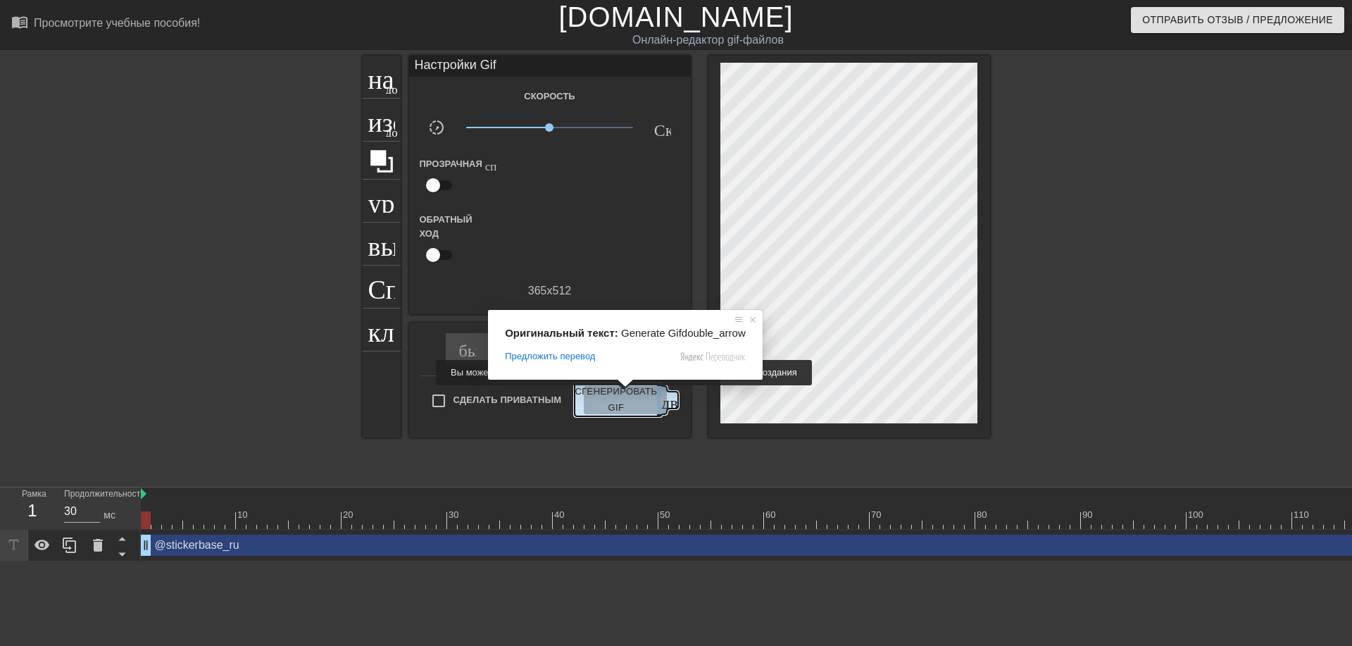
click at [621, 395] on ya-tr-span "Сгенерировать GIF" at bounding box center [616, 400] width 82 height 32
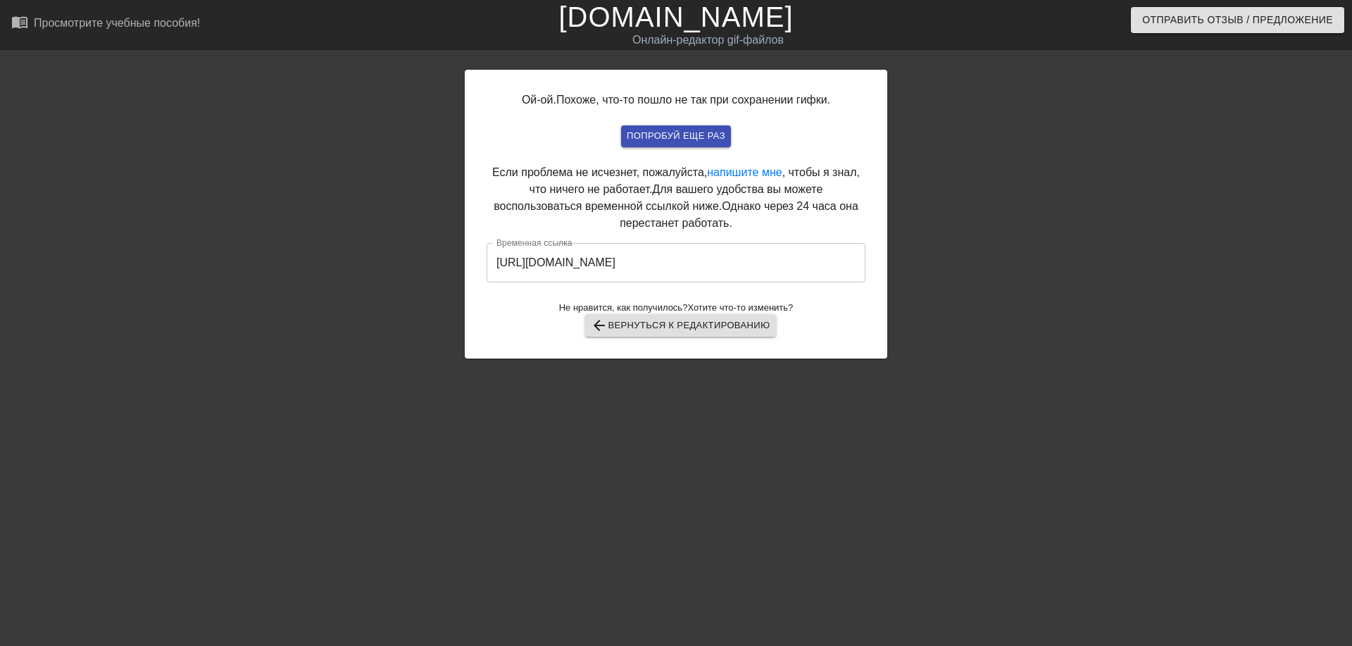
click at [699, 256] on input "https://www.gifntext.com/temp_generations/Yf2qd3FO.gif" at bounding box center [676, 262] width 379 height 39
click at [699, 269] on input "https://www.gifntext.com/temp_generations/Yf2qd3FO.gif" at bounding box center [676, 262] width 379 height 39
click at [700, 256] on input "https://www.gifntext.com/temp_generations/Yf2qd3FO.gif" at bounding box center [676, 262] width 379 height 39
click at [699, 256] on input "https://www.gifntext.com/temp_generations/Yf2qd3FO.gif" at bounding box center [676, 262] width 379 height 39
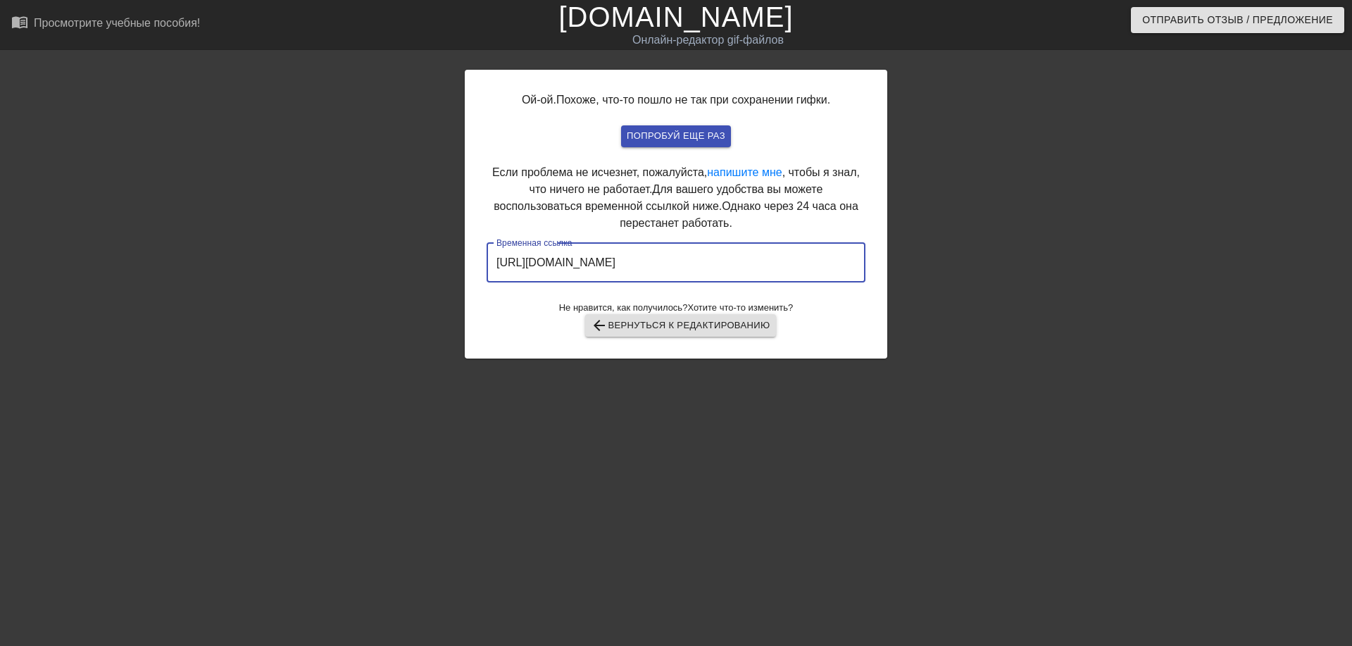
click at [699, 256] on input "https://www.gifntext.com/temp_generations/Yf2qd3FO.gif" at bounding box center [676, 262] width 379 height 39
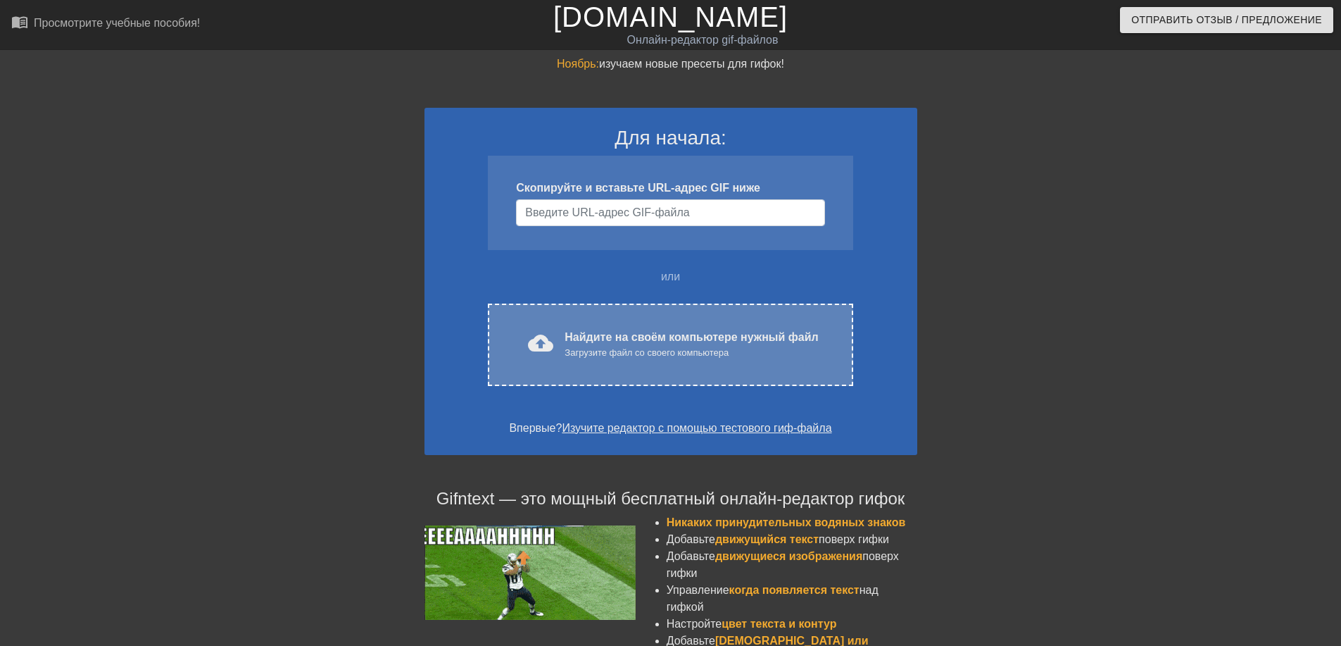
click at [599, 331] on ya-tr-span "Найдите на своём компьютере нужный файл" at bounding box center [691, 337] width 253 height 12
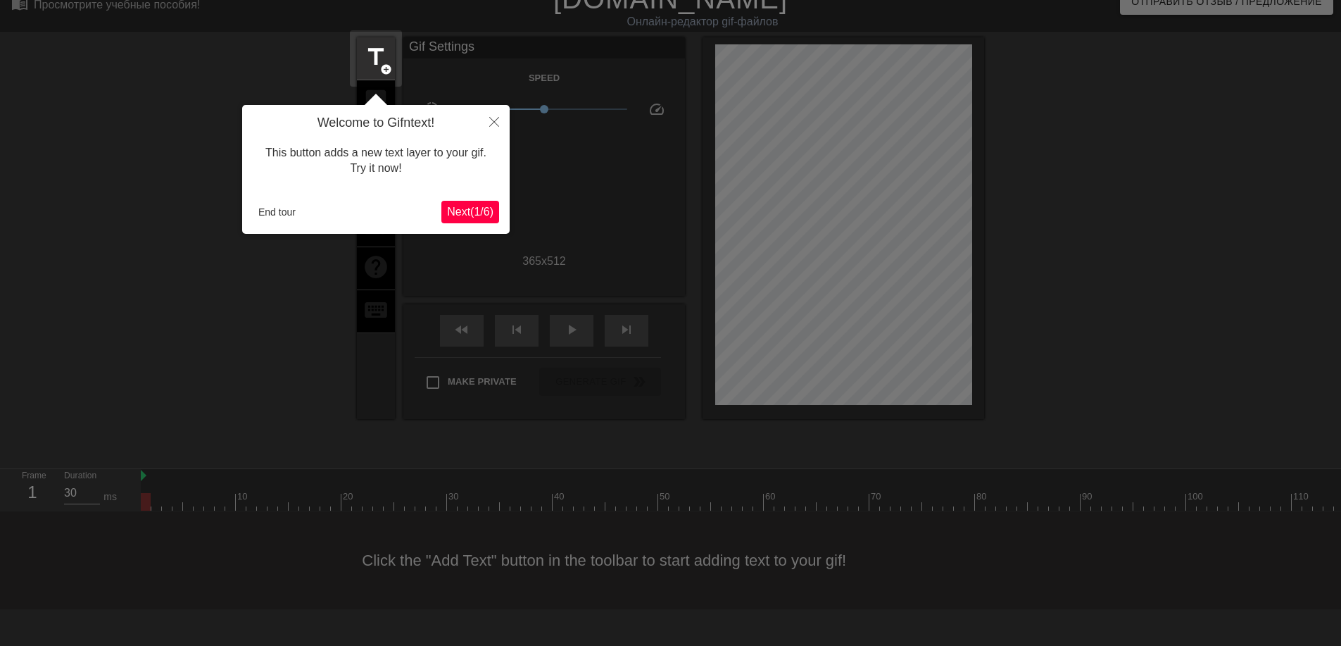
scroll to position [35, 0]
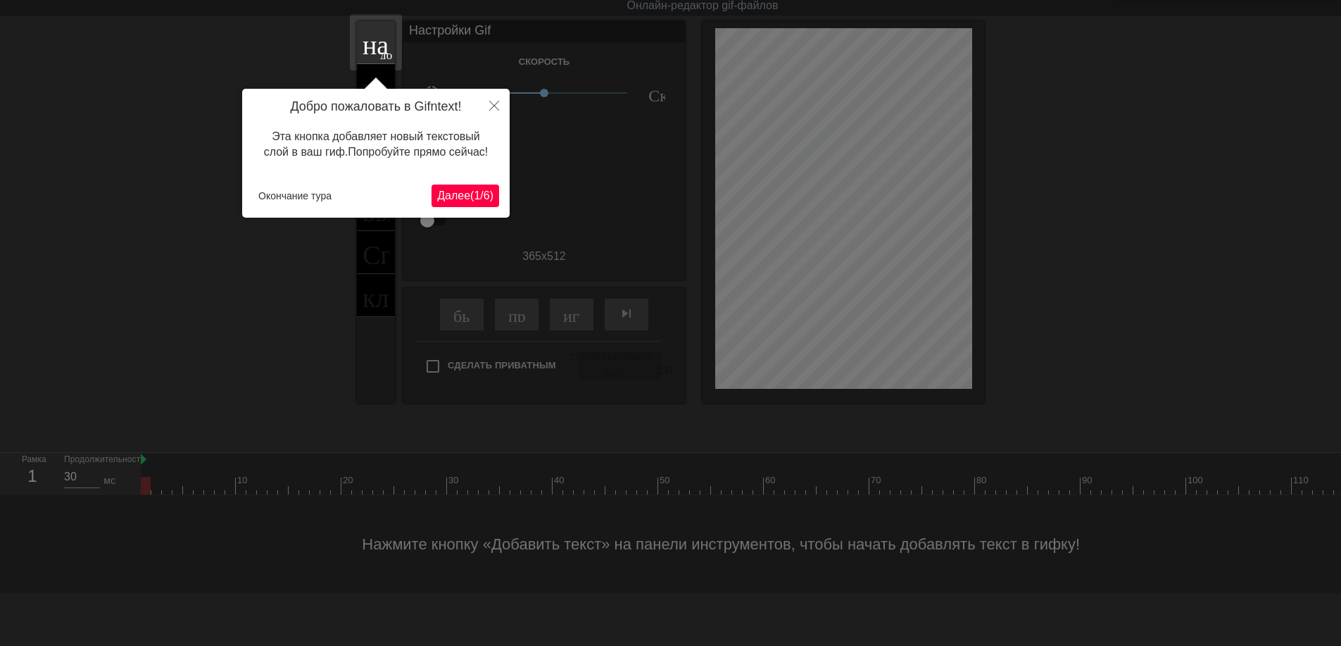
click at [456, 201] on ya-tr-span "Далее" at bounding box center [453, 195] width 33 height 12
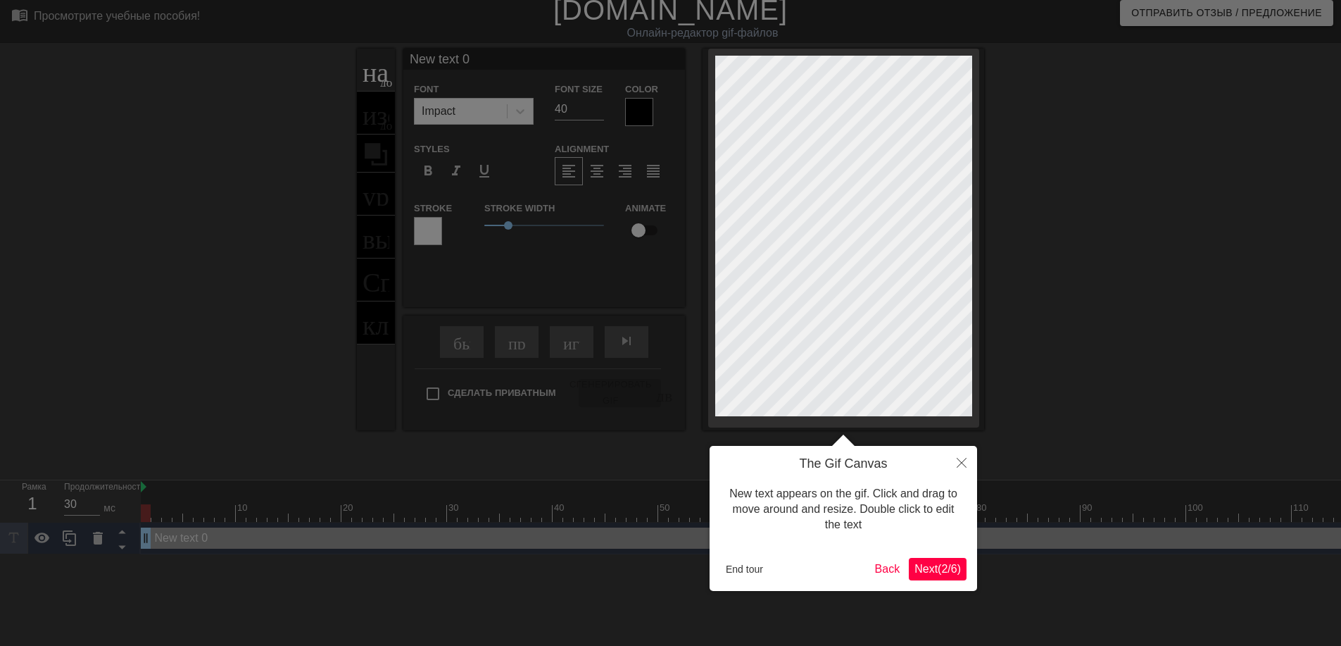
scroll to position [0, 0]
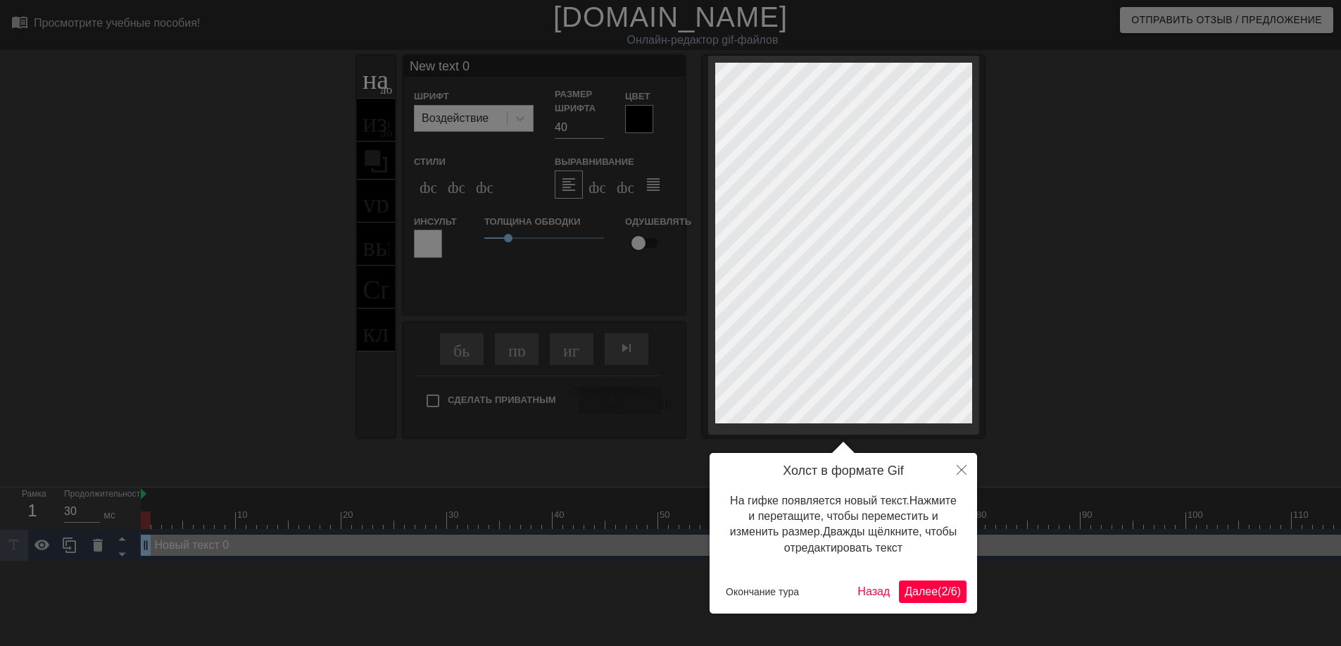
click at [929, 594] on ya-tr-span "Далее" at bounding box center [921, 591] width 33 height 12
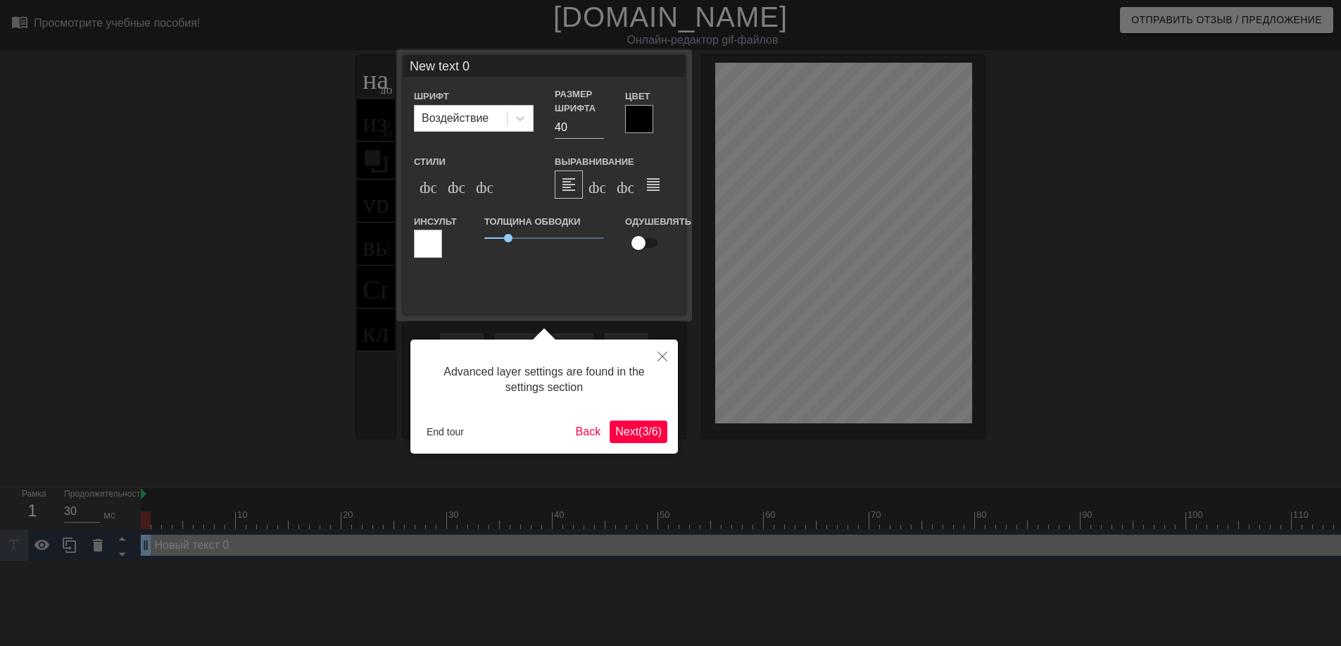
scroll to position [7, 0]
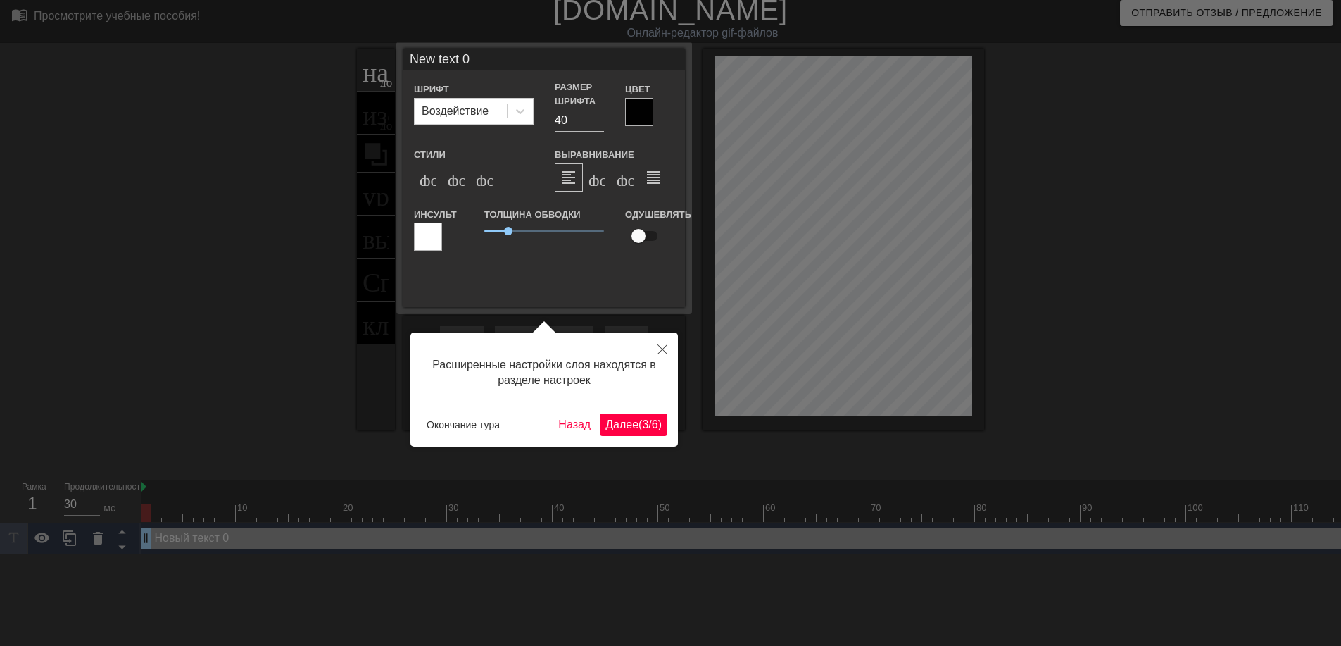
click at [635, 420] on body "menu_book_бук меню Просмотрите учебные пособия! [DOMAIN_NAME] Онлайн-редактор g…" at bounding box center [670, 273] width 1341 height 561
click at [639, 420] on ya-tr-span "(" at bounding box center [641, 424] width 4 height 12
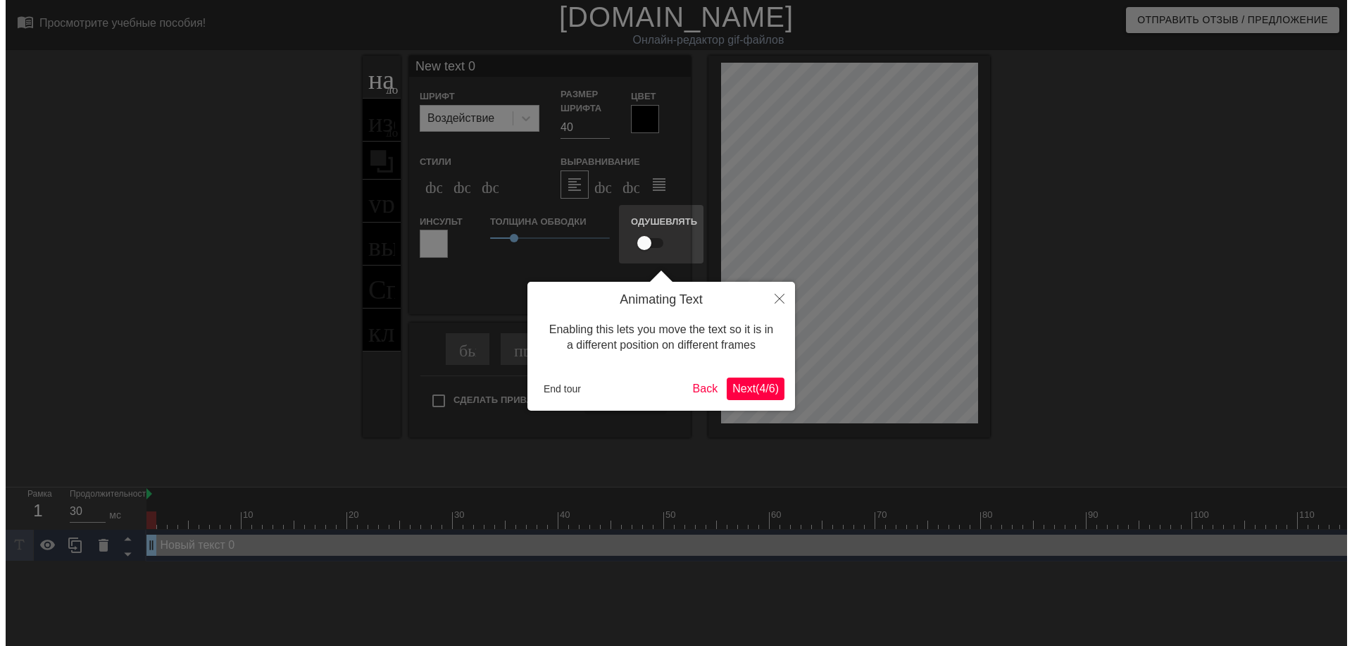
scroll to position [0, 0]
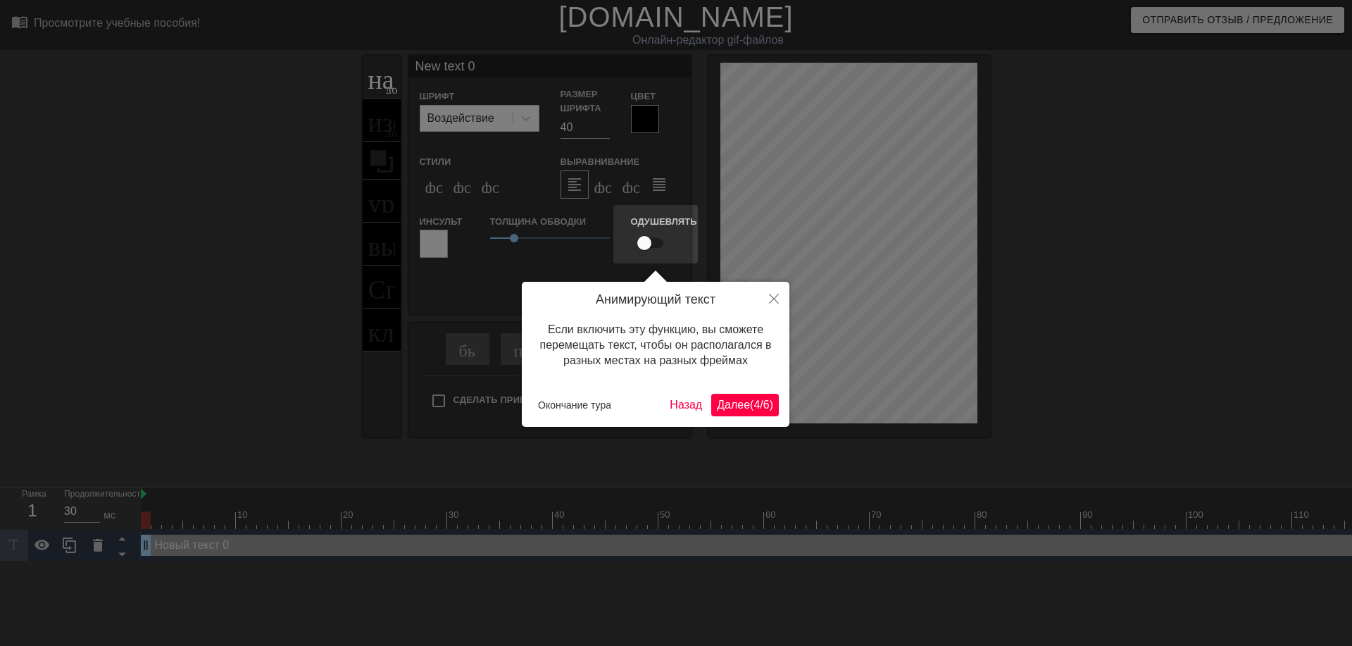
click at [739, 399] on ya-tr-span "Далее" at bounding box center [733, 405] width 33 height 12
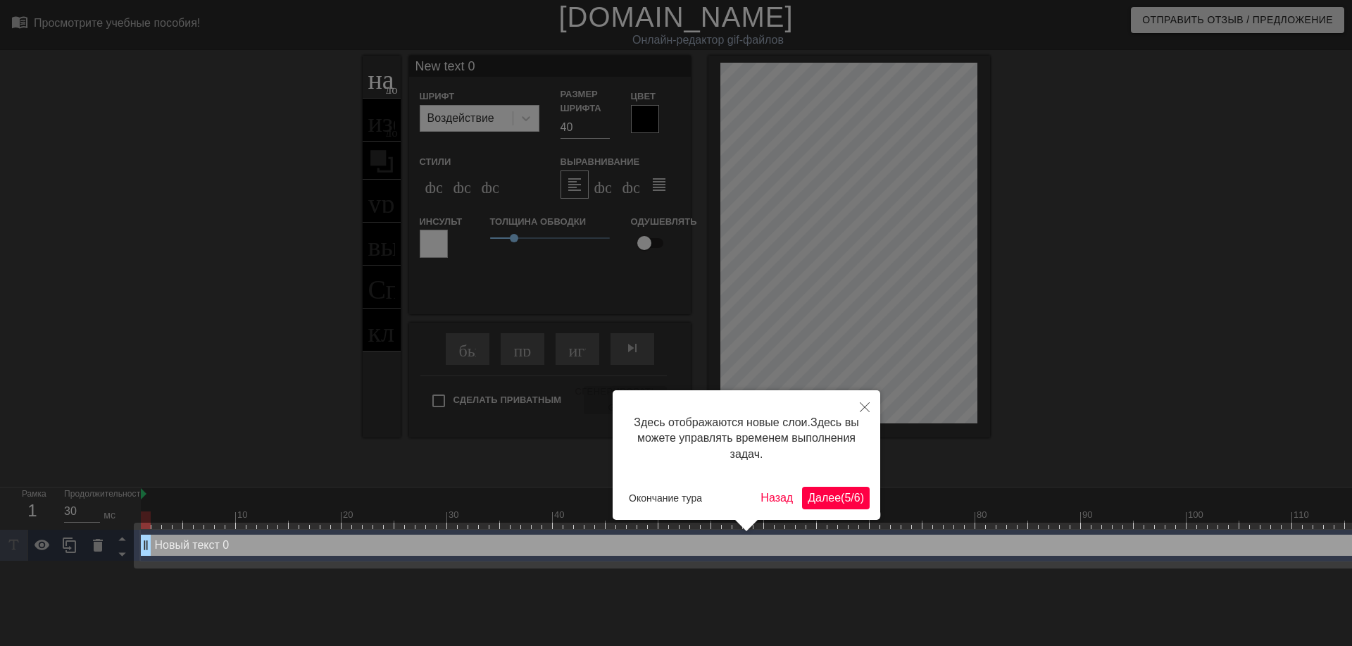
click at [841, 502] on ya-tr-span "(" at bounding box center [843, 497] width 4 height 12
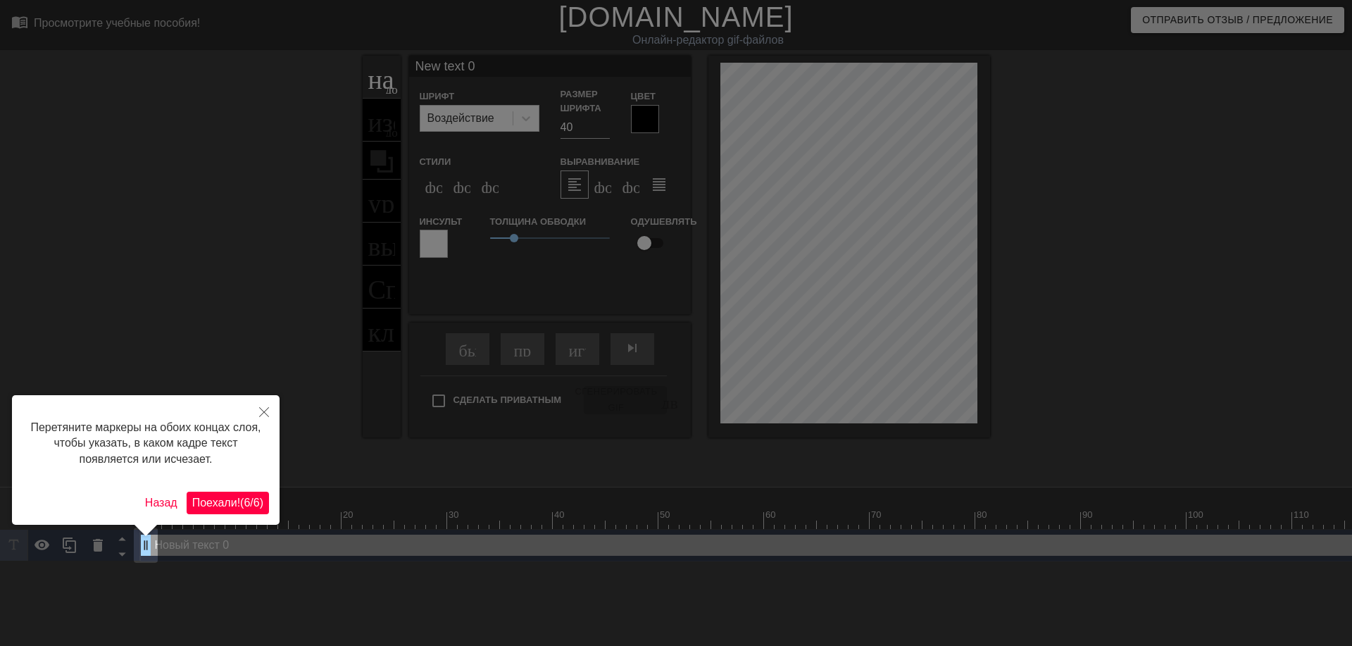
click at [232, 491] on button "Поехали! ( 6 / 6 )" at bounding box center [228, 502] width 82 height 23
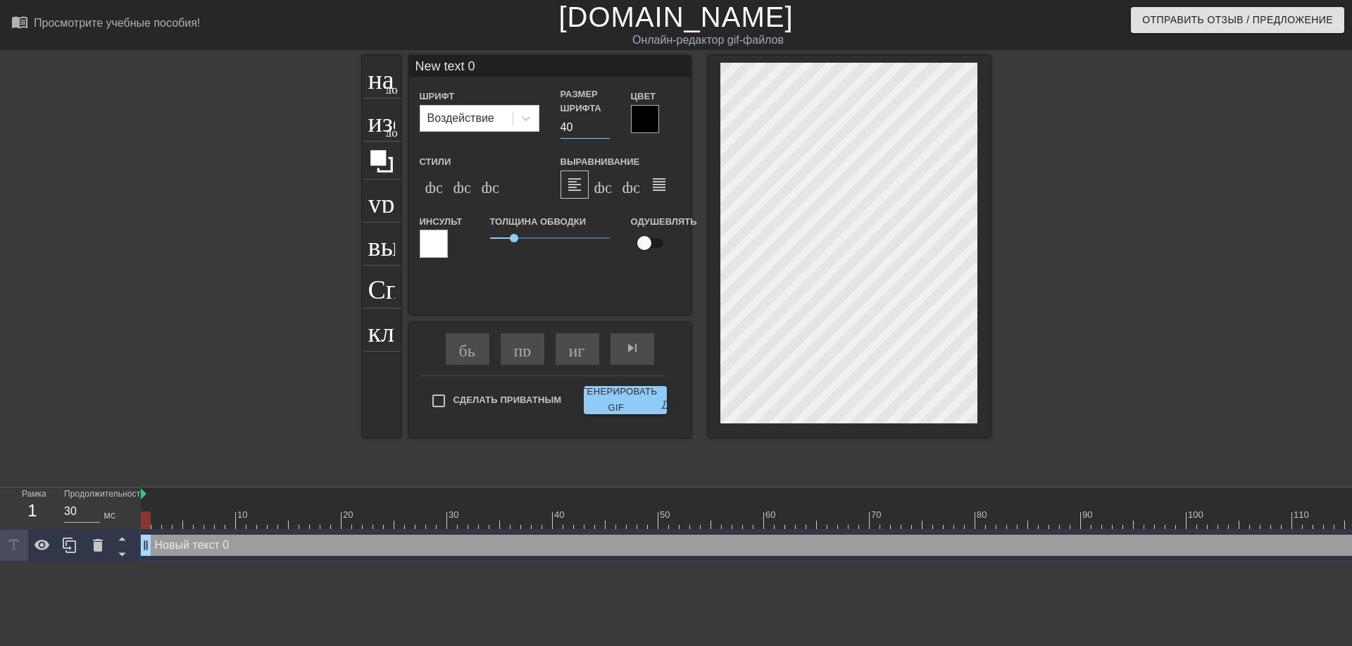
click at [565, 122] on input "40" at bounding box center [584, 127] width 49 height 23
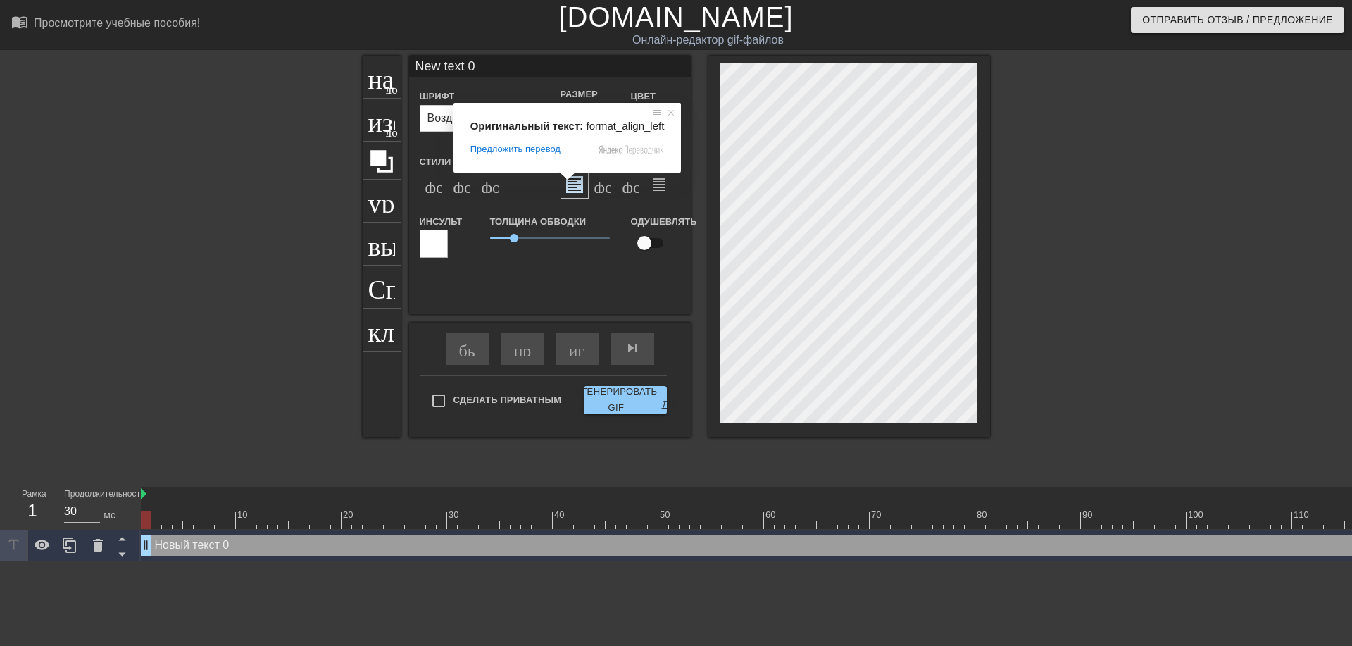
type input "30"
click at [534, 179] on div "формат_bold формат_italic формат_подстрочный" at bounding box center [480, 184] width 120 height 28
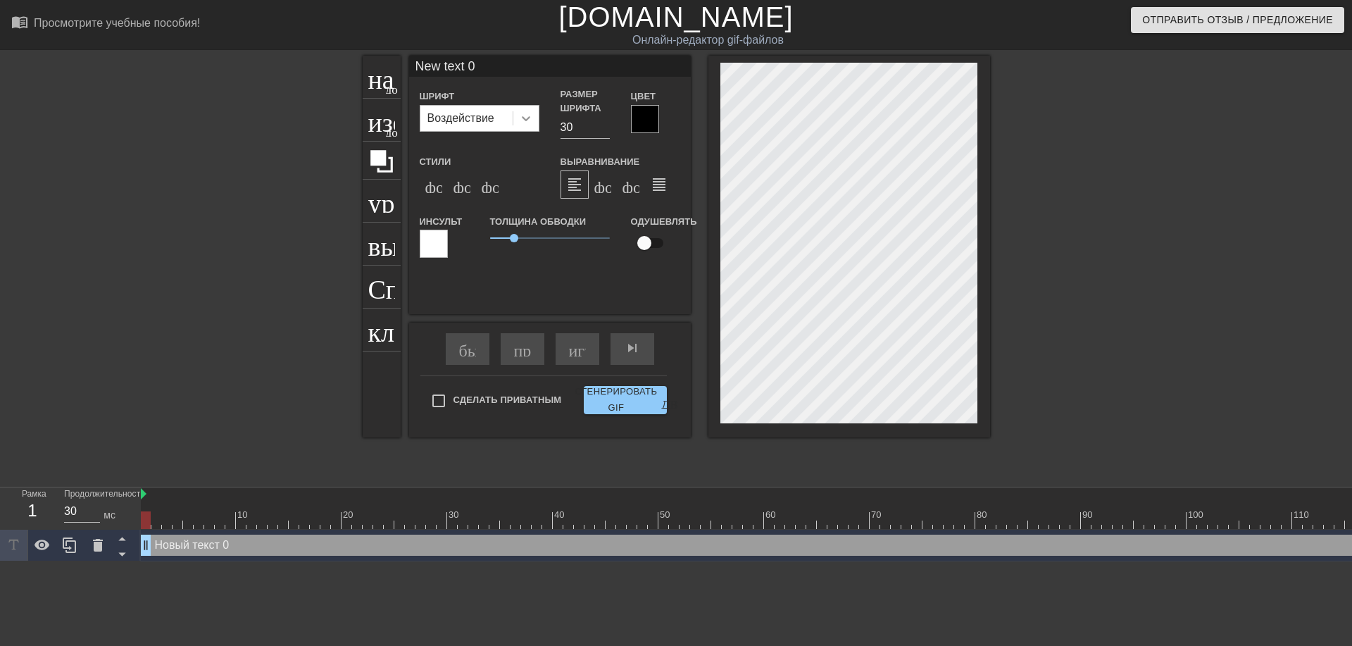
click at [527, 115] on icon at bounding box center [526, 118] width 14 height 14
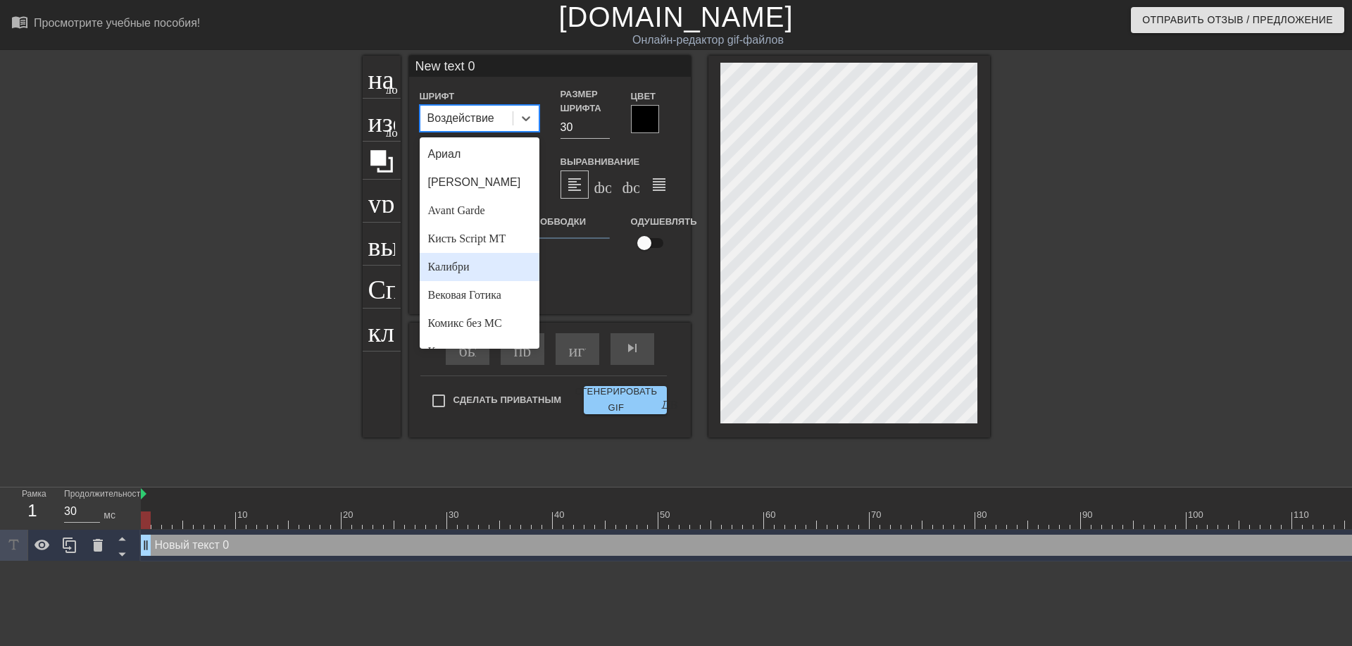
click at [471, 263] on div "Калибри" at bounding box center [480, 267] width 120 height 28
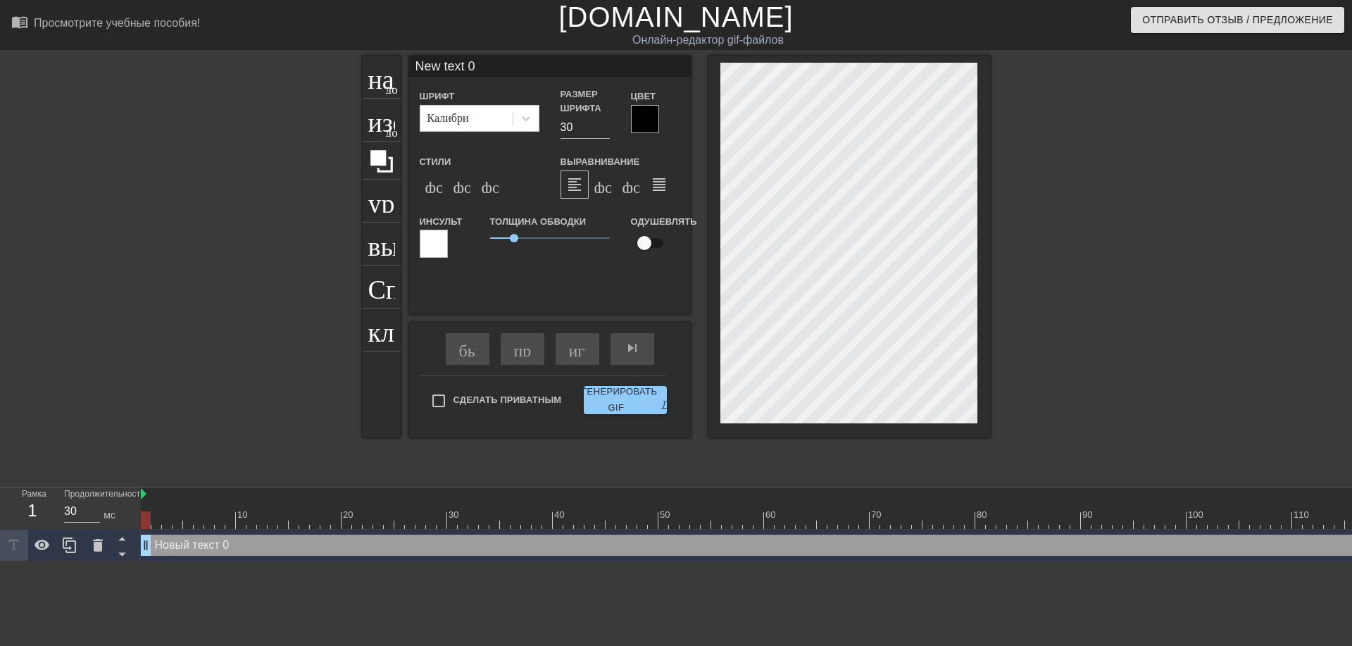
scroll to position [2, 2]
type input "ew text 0"
type textarea "ew text 0"
type input "w text 0"
type textarea "w text 0"
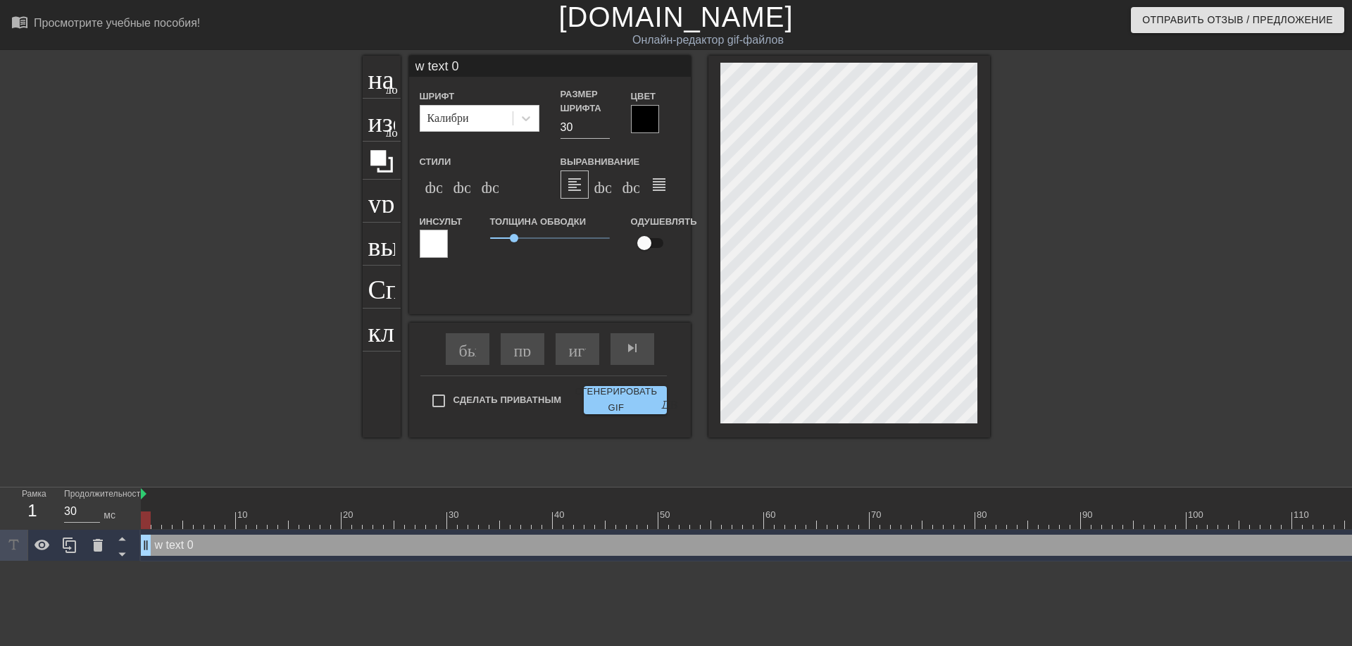
type input "text 0"
type textarea "text 0"
type input "ext 0"
type textarea "ext 0"
type input "xt 0"
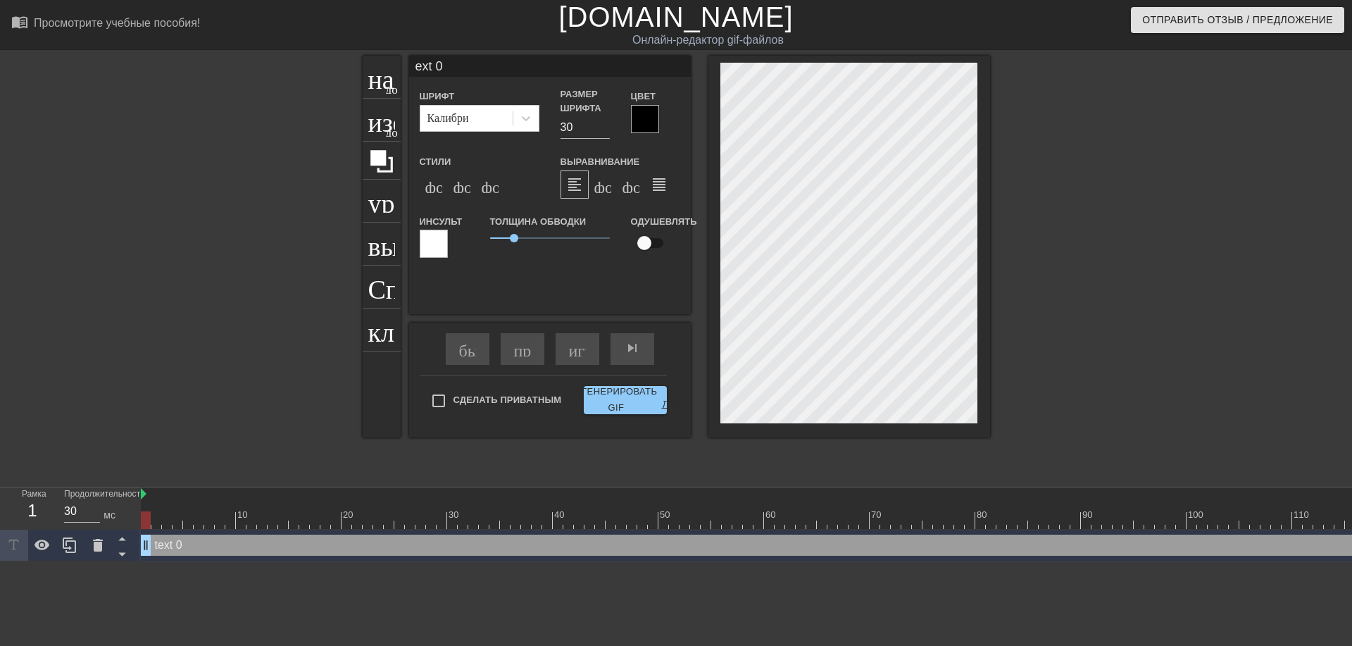
type textarea "xt 0"
type input "t 0"
type textarea "t 0"
type input "0"
type textarea "0"
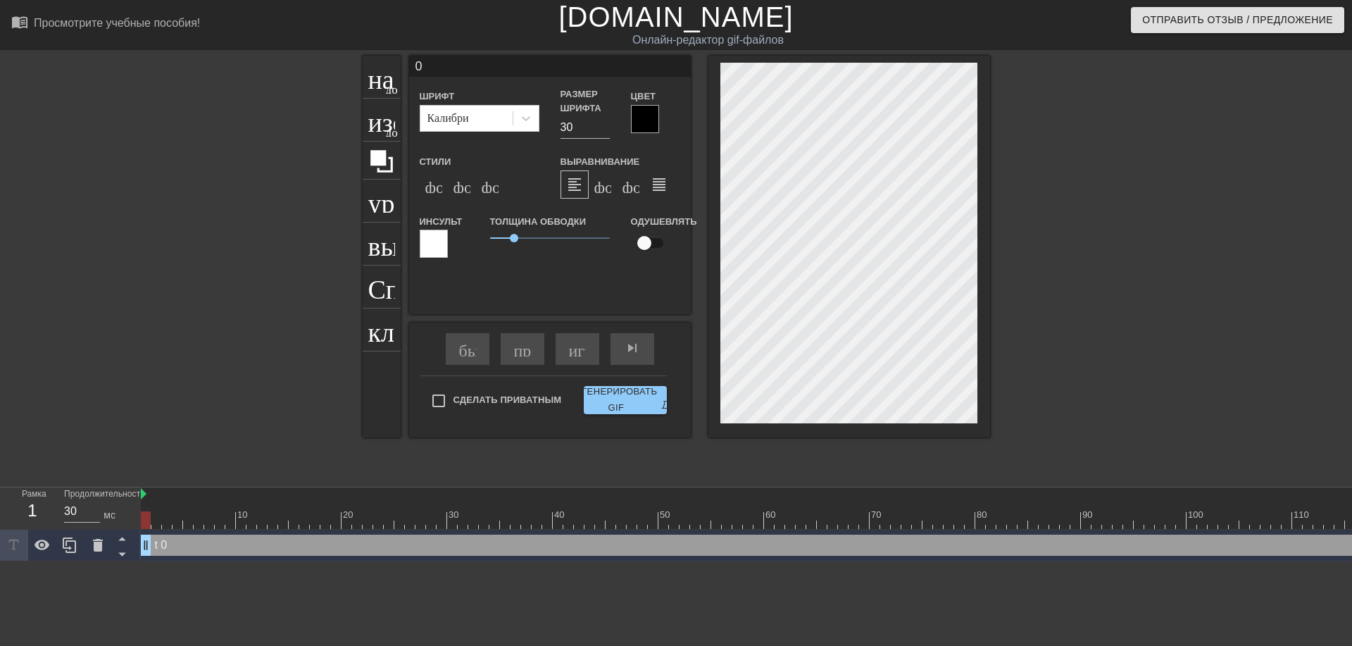
scroll to position [2, 1]
type input "0"
type textarea "0"
type input "@"
type textarea "@"
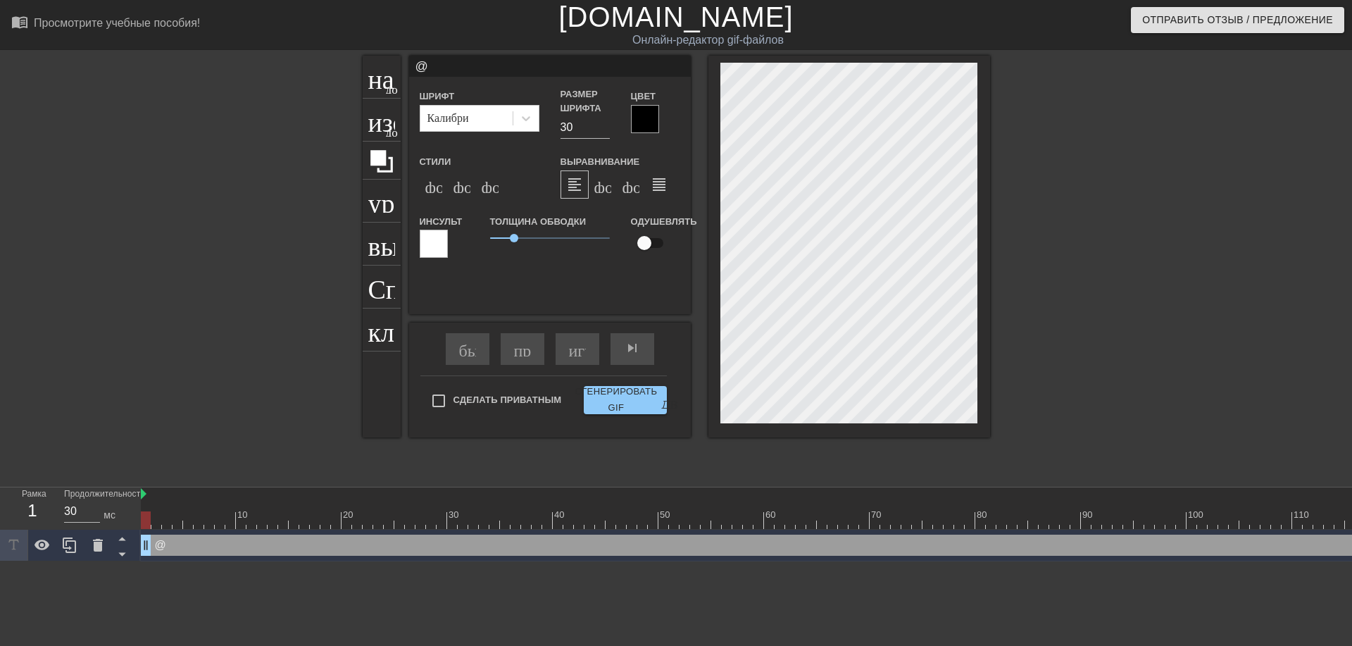
type input "@s"
type textarea "@s"
type input "@st"
type textarea "@st"
type input "@sti"
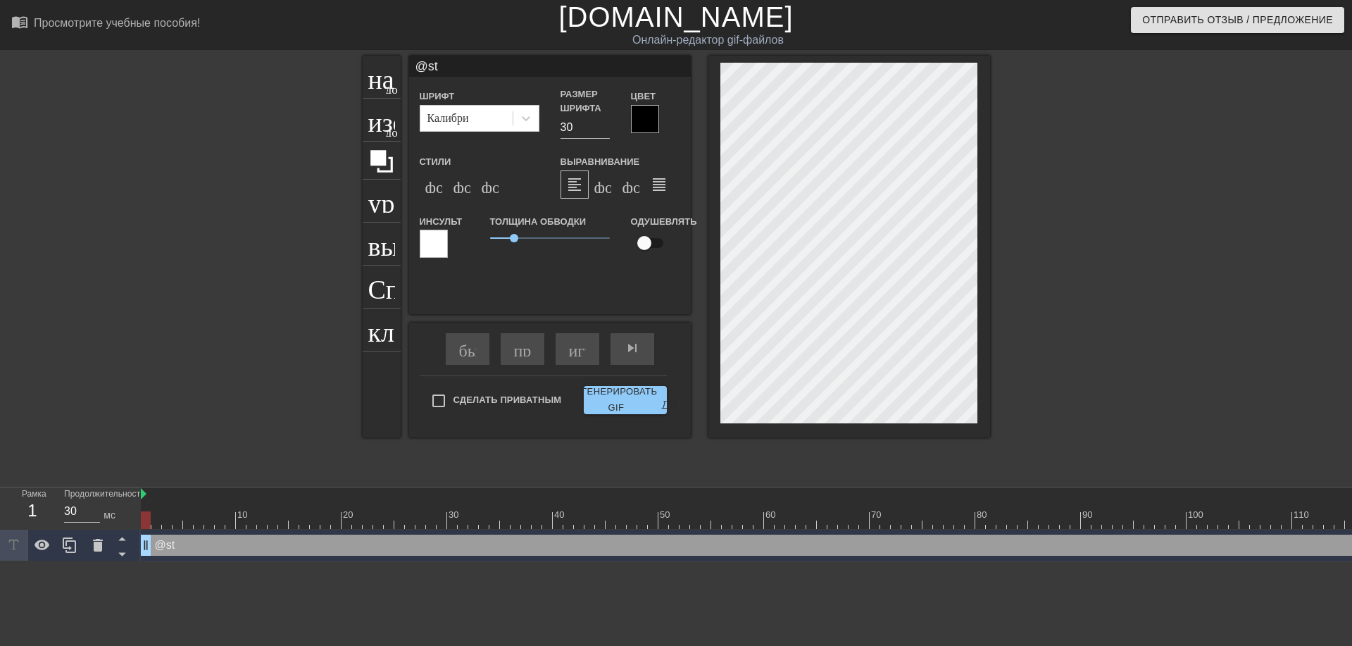
type textarea "@sti"
type input "@stic"
type textarea "@stic"
type input "@stick"
type textarea "@stick"
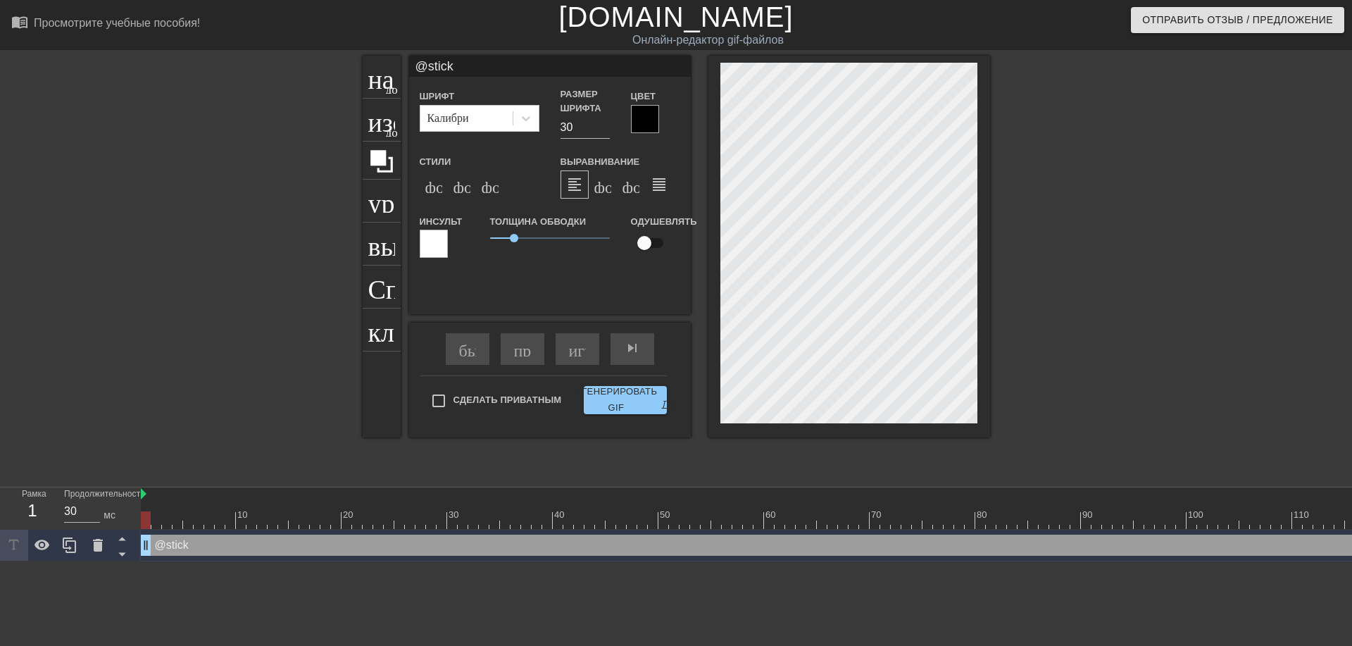
type input "@sticke"
type textarea "@sticker"
type input "@stickerb"
type textarea "@stickerb"
type input "@stickerba"
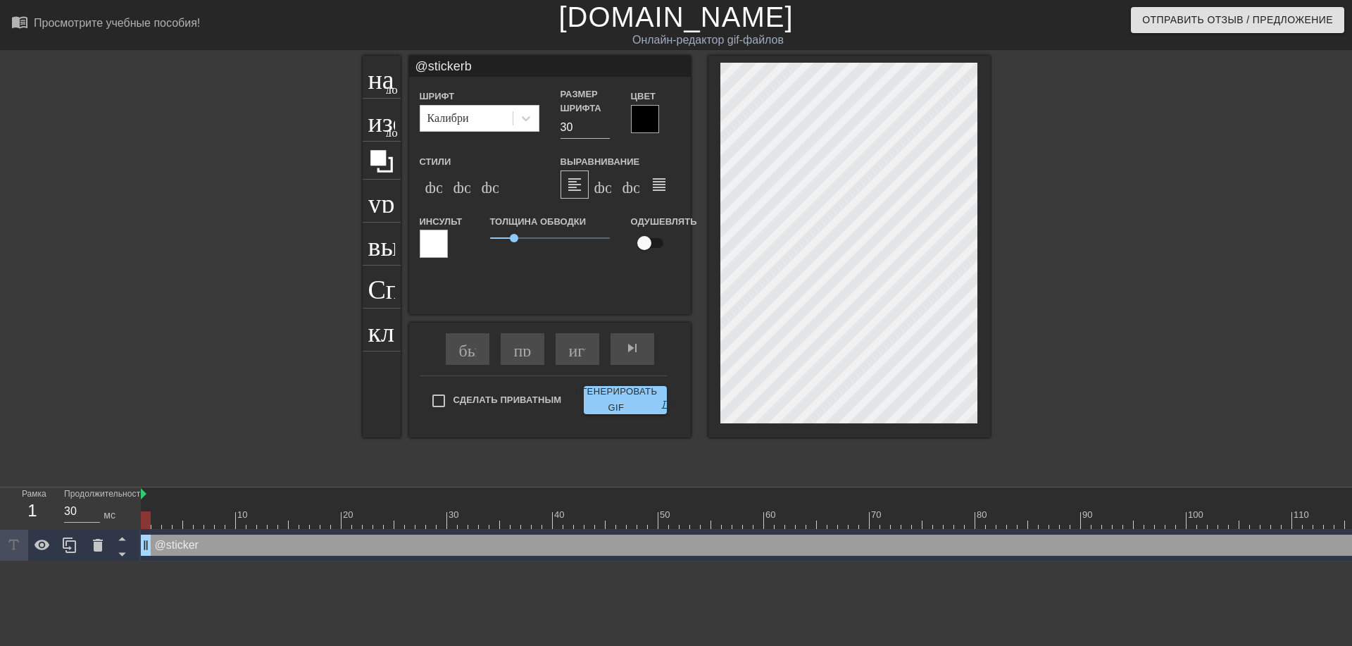
type textarea "@stickerba"
type input "@stickerbas"
type textarea "@stickerbas"
type input "@stickerbase"
type textarea "@stickerbase"
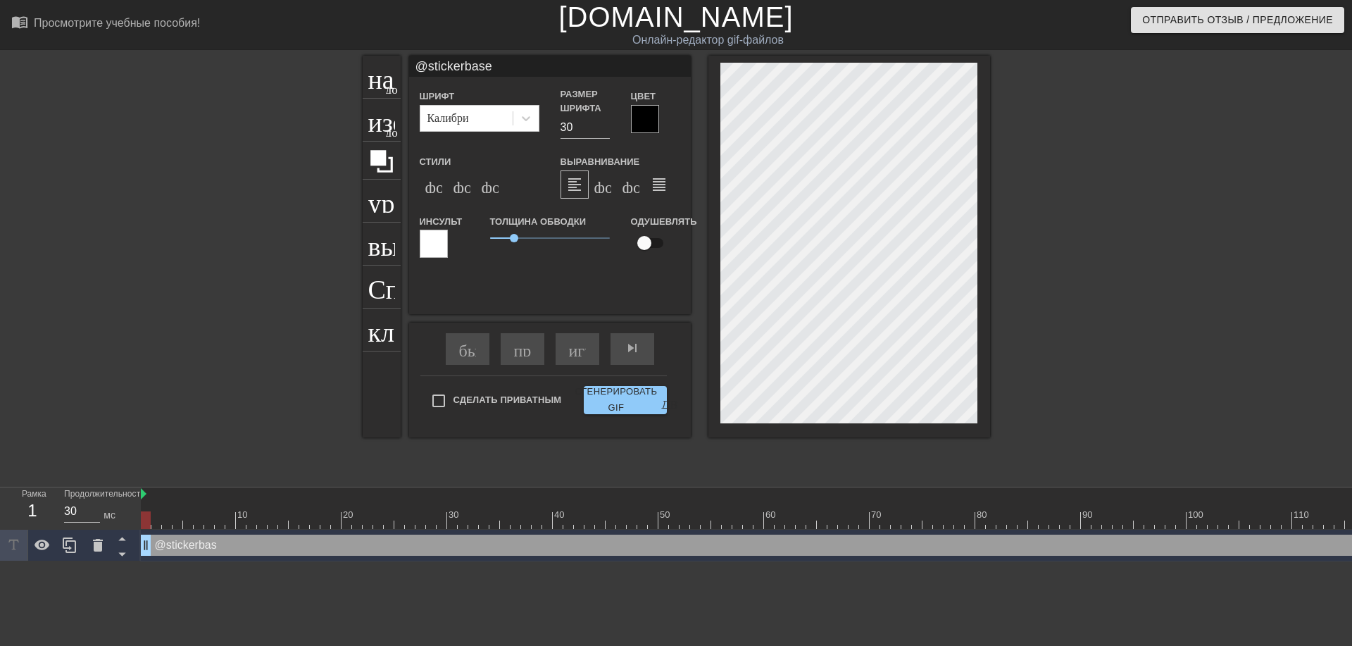
type input "@stickerbase_"
type textarea "@stickerbase_"
type input "@stickerbase_r"
type textarea "@stickerbase_r"
type input "@stickerbase_ru"
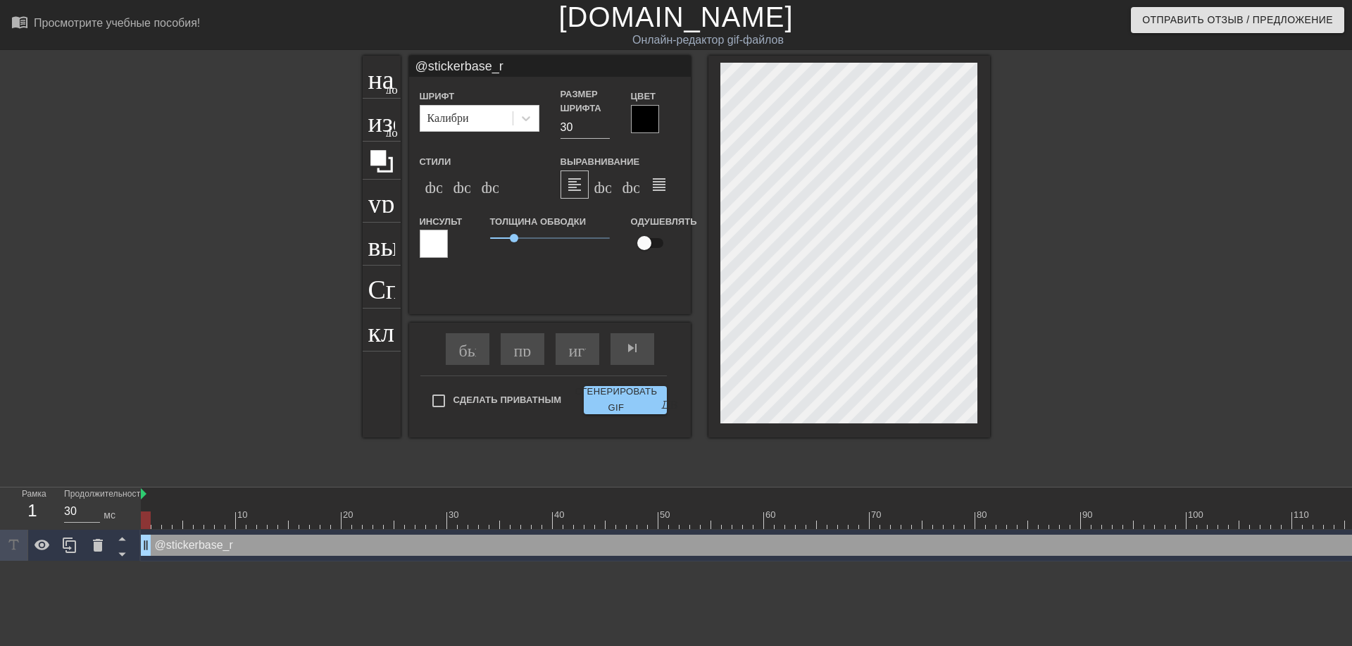
type textarea "@stickerbase_ru"
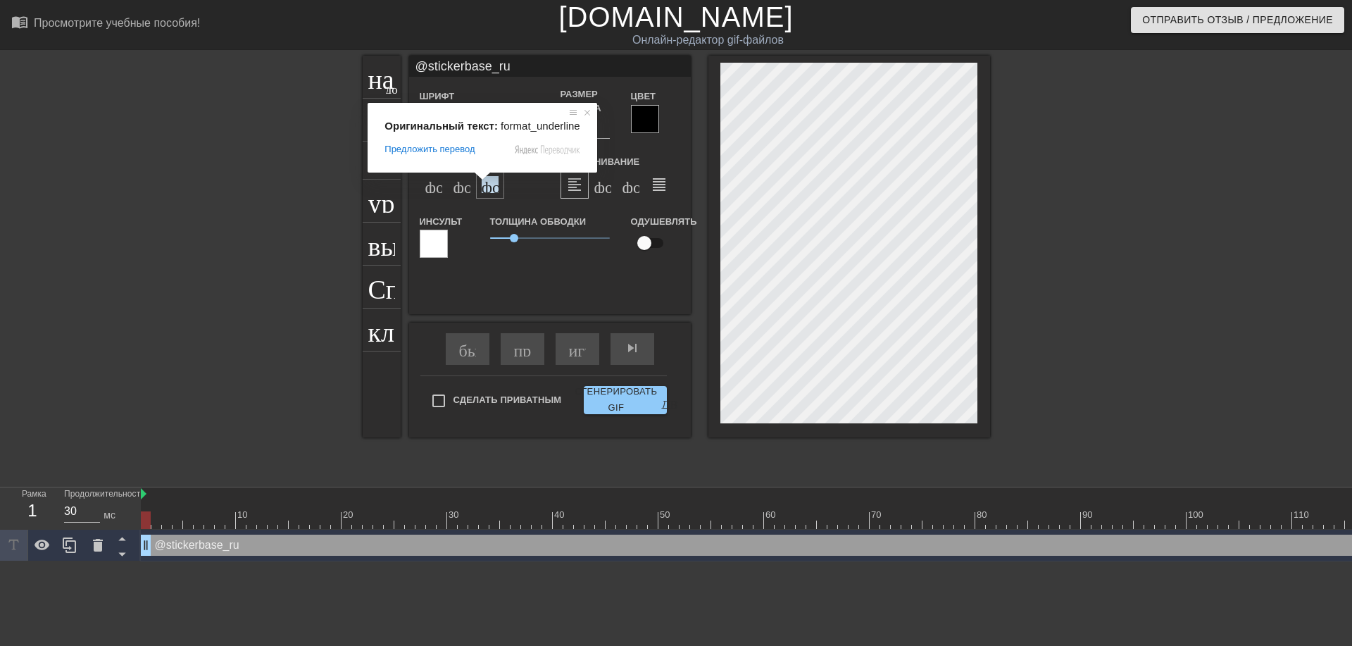
click at [490, 189] on ya-tr-span "формат_подстрочный" at bounding box center [564, 184] width 165 height 17
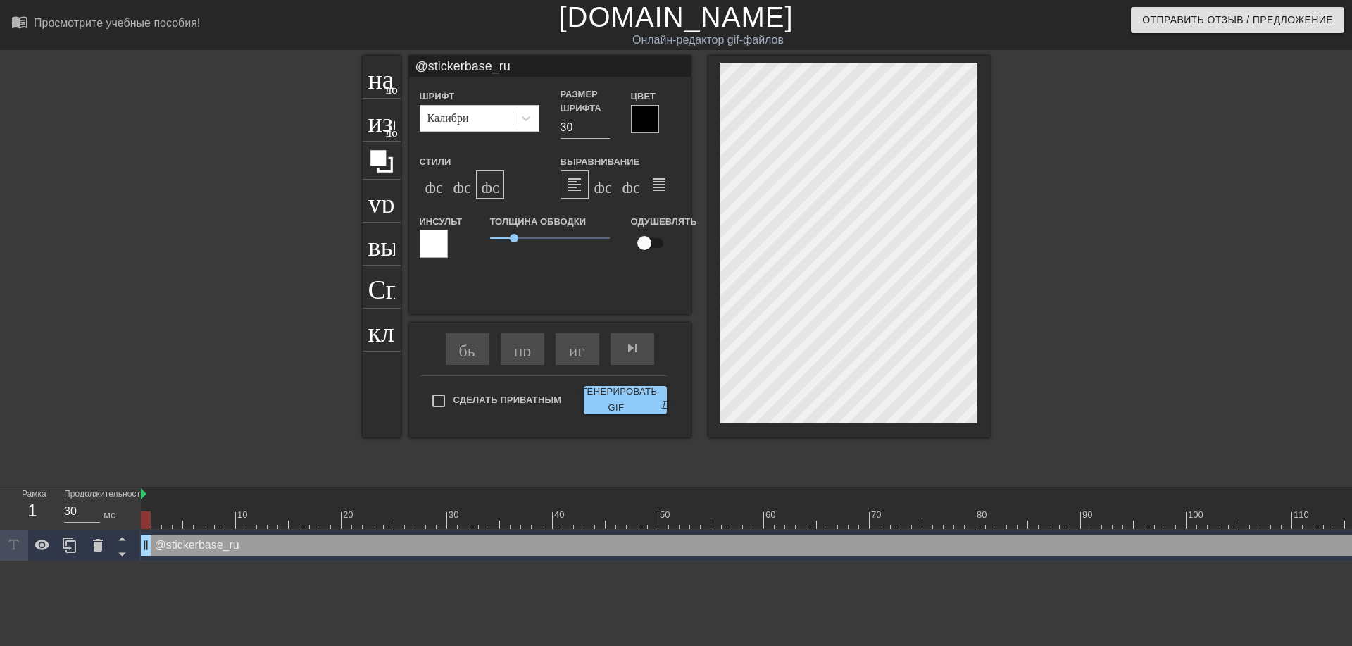
click at [479, 187] on div "формат_подстрочный" at bounding box center [490, 184] width 28 height 28
click at [468, 187] on ya-tr-span "формат_italic" at bounding box center [538, 184] width 171 height 17
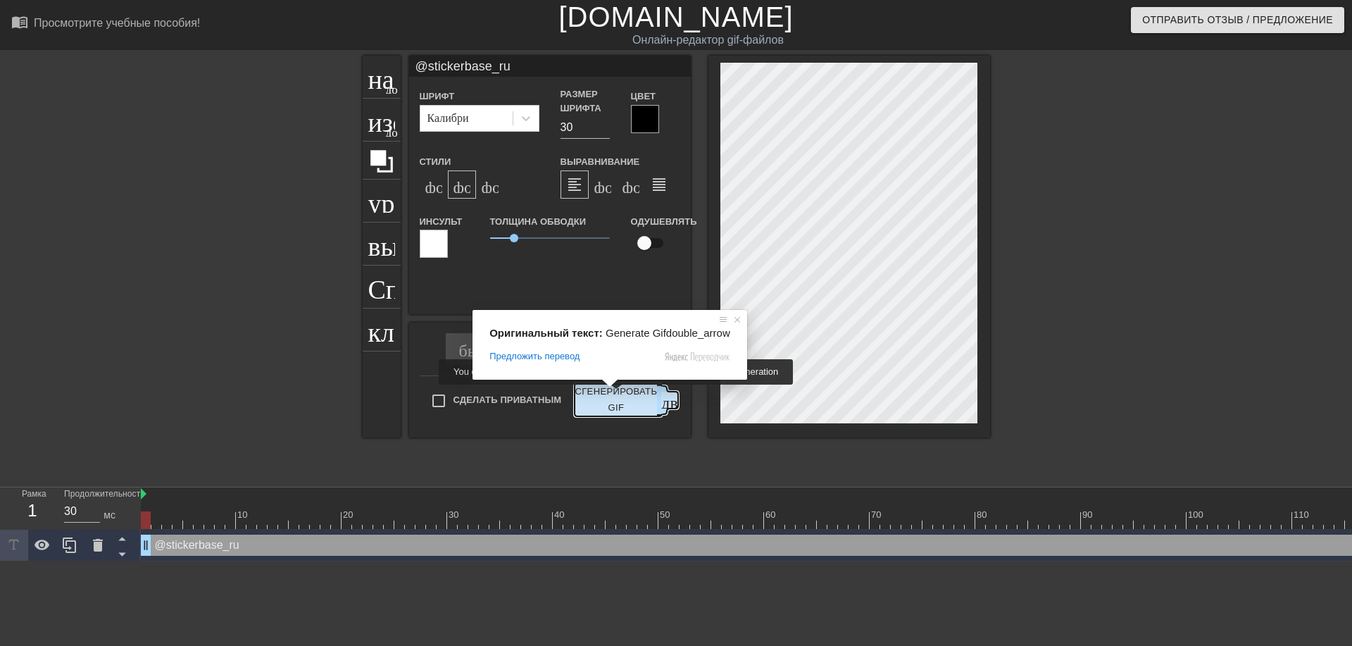
click at [618, 394] on ya-tr-span "Сгенерировать GIF" at bounding box center [616, 400] width 82 height 32
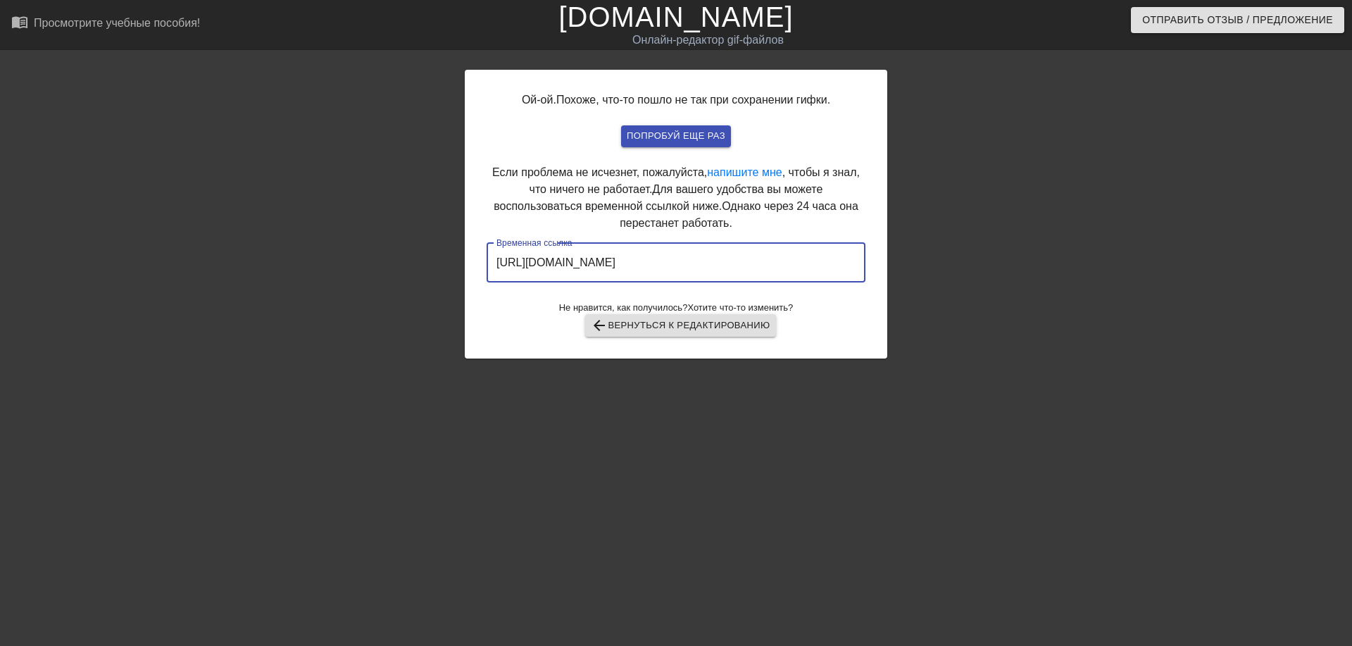
click at [670, 263] on input "[URL][DOMAIN_NAME]" at bounding box center [676, 262] width 379 height 39
click at [669, 263] on input "[URL][DOMAIN_NAME]" at bounding box center [676, 262] width 379 height 39
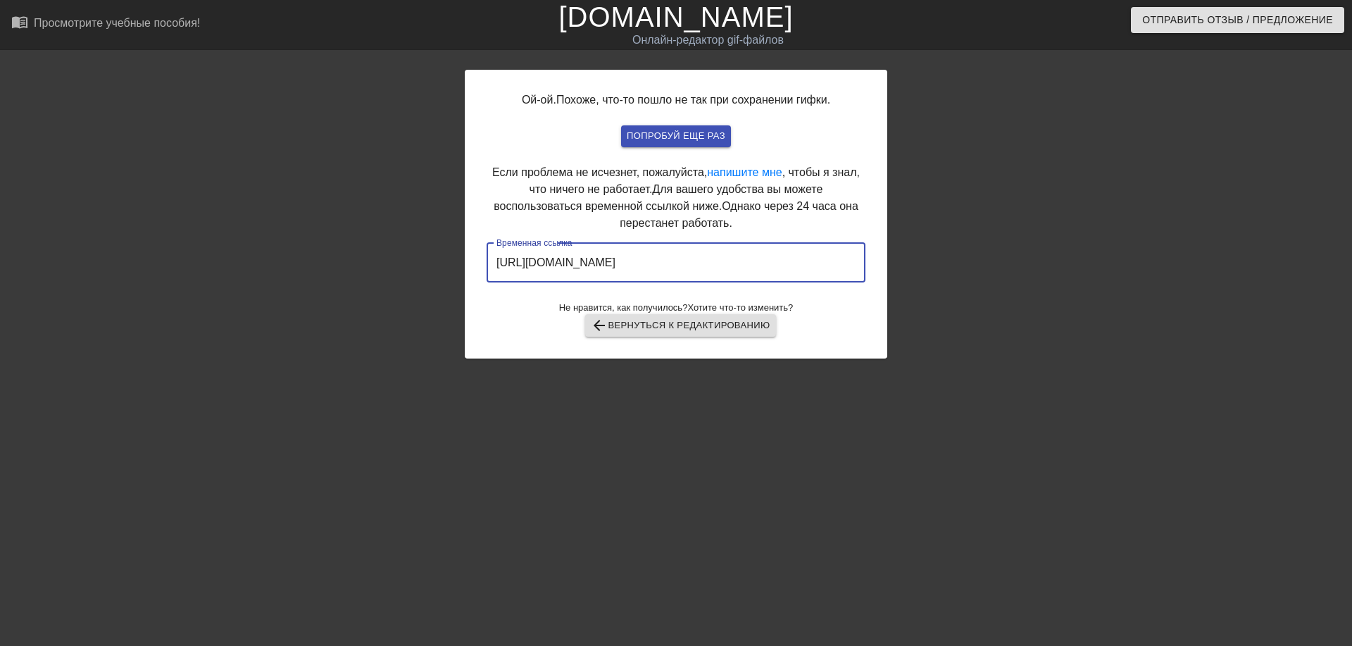
click at [669, 263] on input "[URL][DOMAIN_NAME]" at bounding box center [676, 262] width 379 height 39
